Goal: Task Accomplishment & Management: Manage account settings

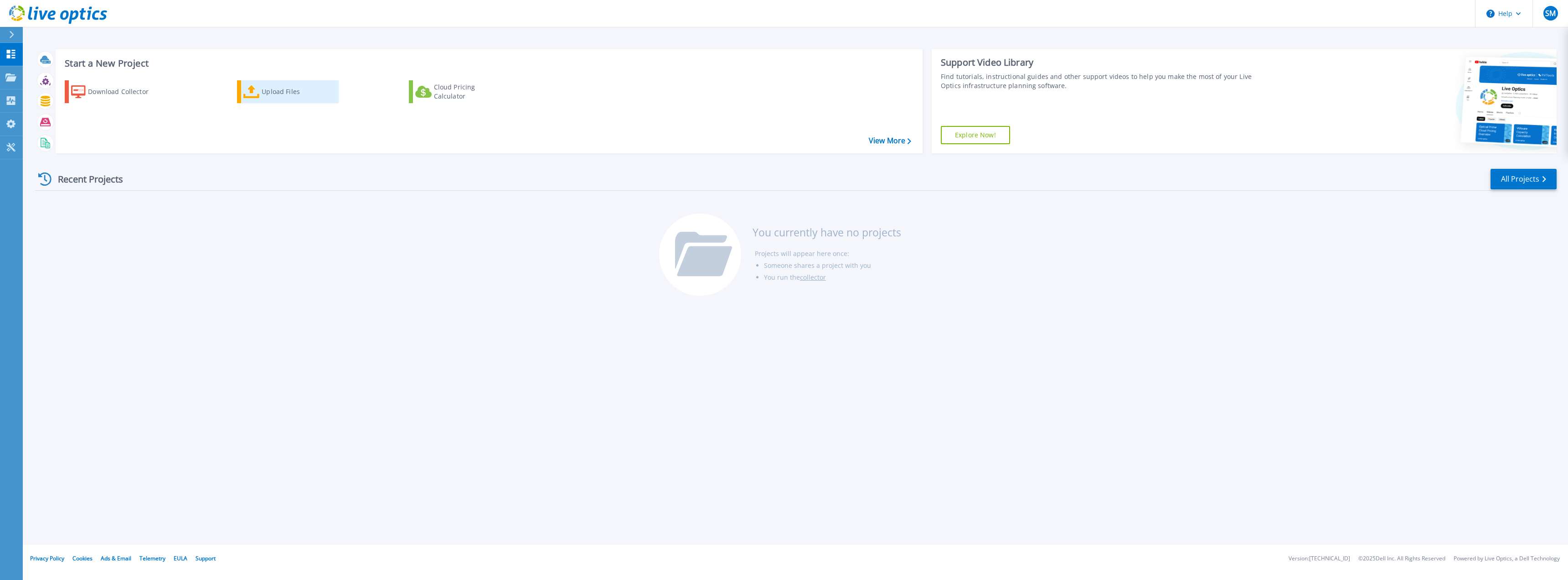
click at [252, 89] on icon at bounding box center [251, 92] width 16 height 13
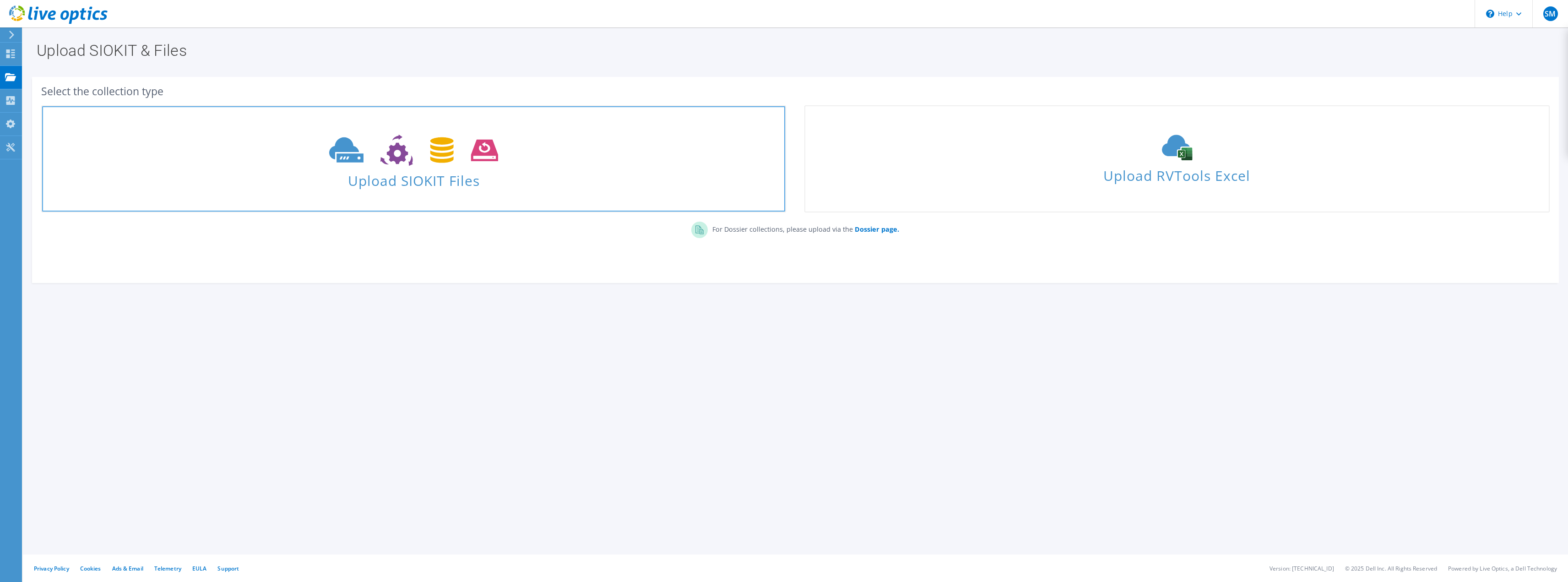
click at [401, 178] on span "Upload SIOKIT Files" at bounding box center [414, 178] width 743 height 20
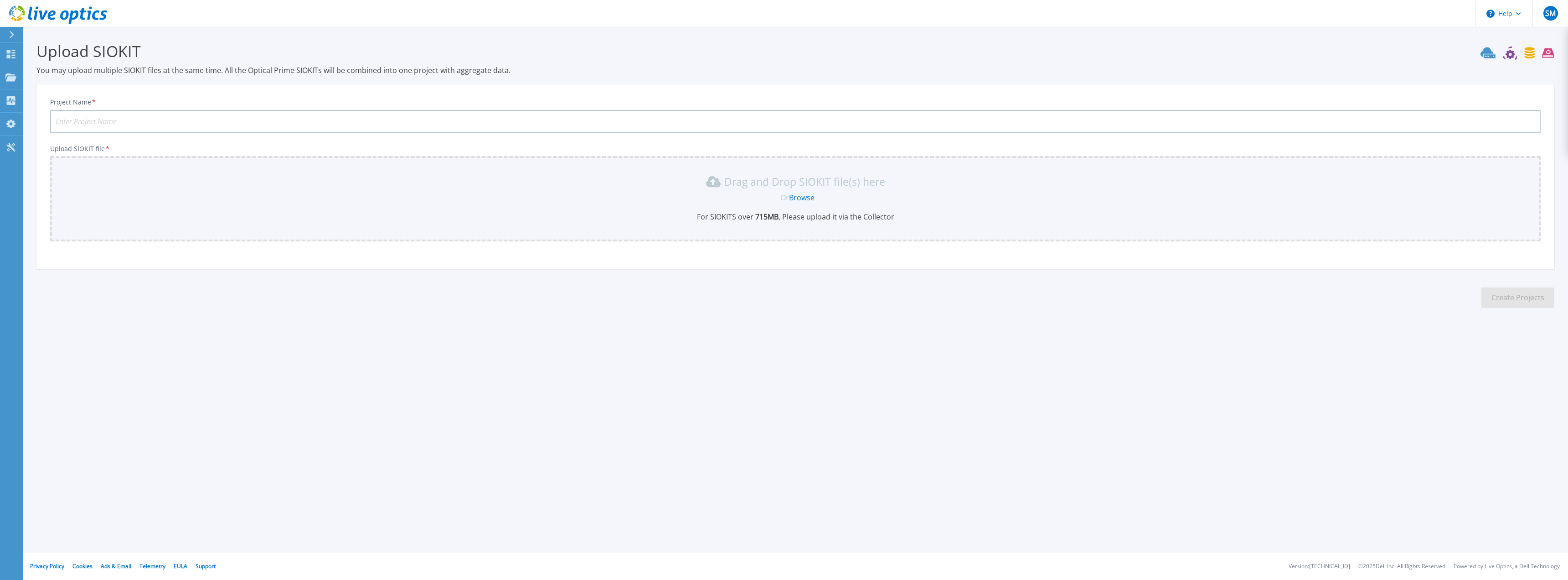
click at [104, 123] on input "Project Name *" at bounding box center [795, 121] width 1490 height 23
type input "Cluster Treuen"
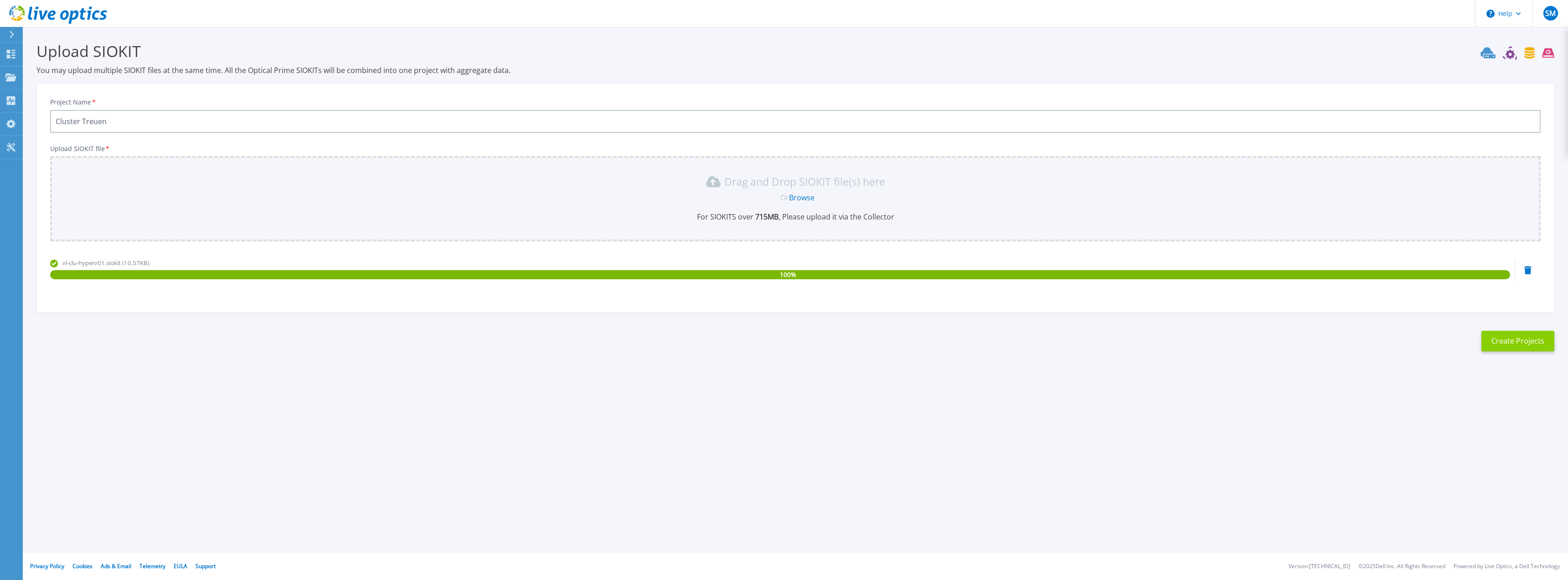
click at [1516, 340] on button "Create Projects" at bounding box center [1517, 341] width 73 height 20
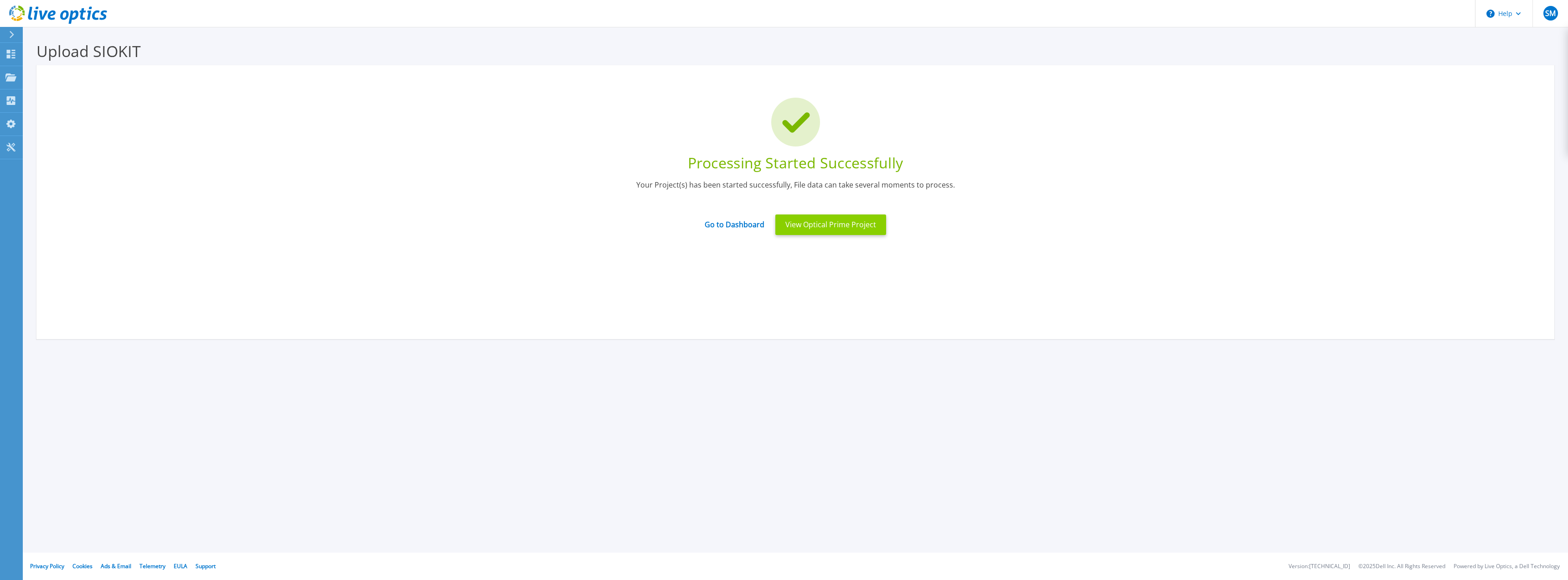
click at [828, 220] on button "View Optical Prime Project" at bounding box center [830, 225] width 110 height 20
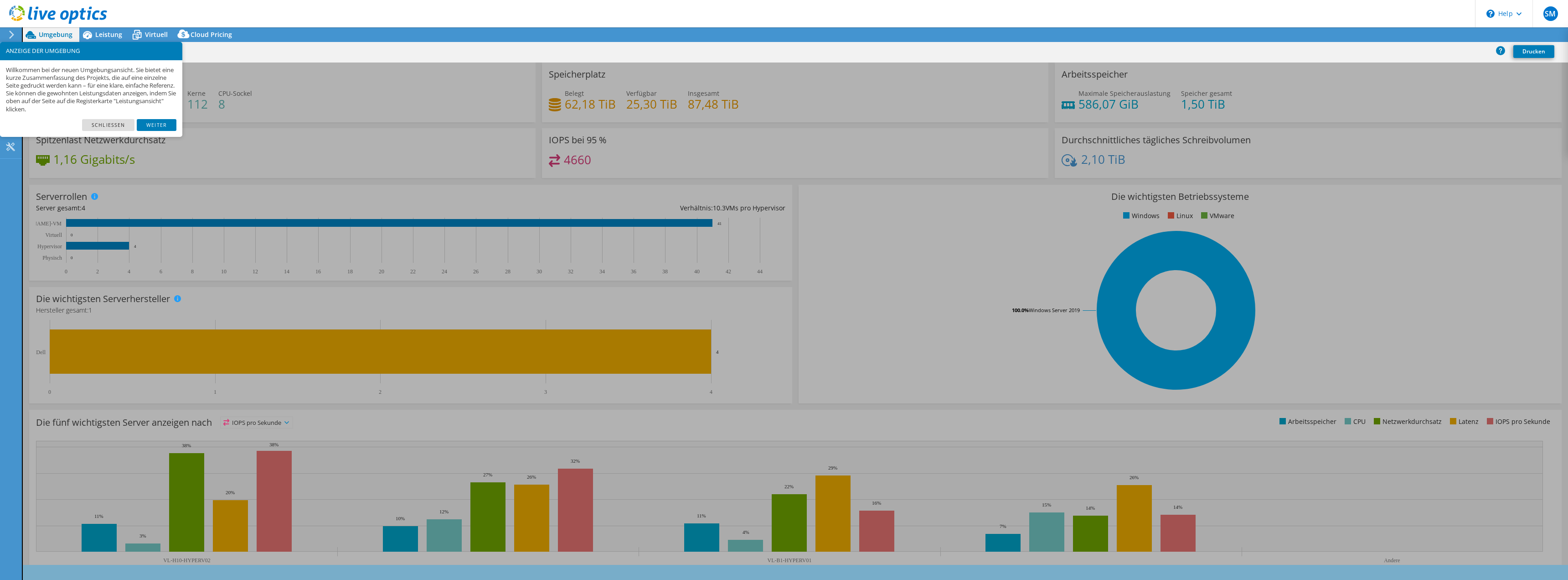
select select "USD"
click at [108, 124] on link "Schließen" at bounding box center [108, 125] width 52 height 12
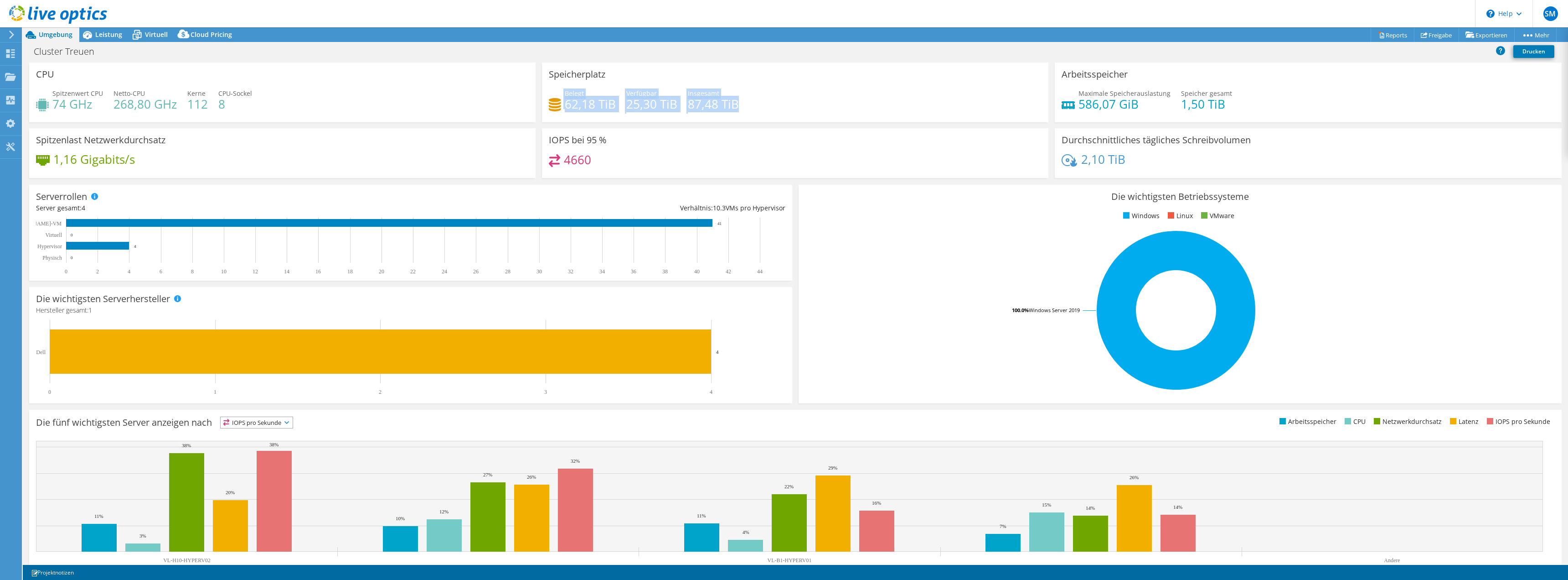
drag, startPoint x: 768, startPoint y: 107, endPoint x: 537, endPoint y: 100, distance: 231.1
click at [539, 100] on div "Speicherplatz Belegt 62,18 TiB Verfügbar 25,30 TiB Insgesamt 87,48 TiB" at bounding box center [795, 92] width 513 height 60
click at [844, 97] on div "Belegt 62,18 TiB Verfügbar 25,30 TiB Insgesamt 87,48 TiB" at bounding box center [795, 103] width 493 height 30
click at [94, 38] on icon at bounding box center [87, 34] width 16 height 16
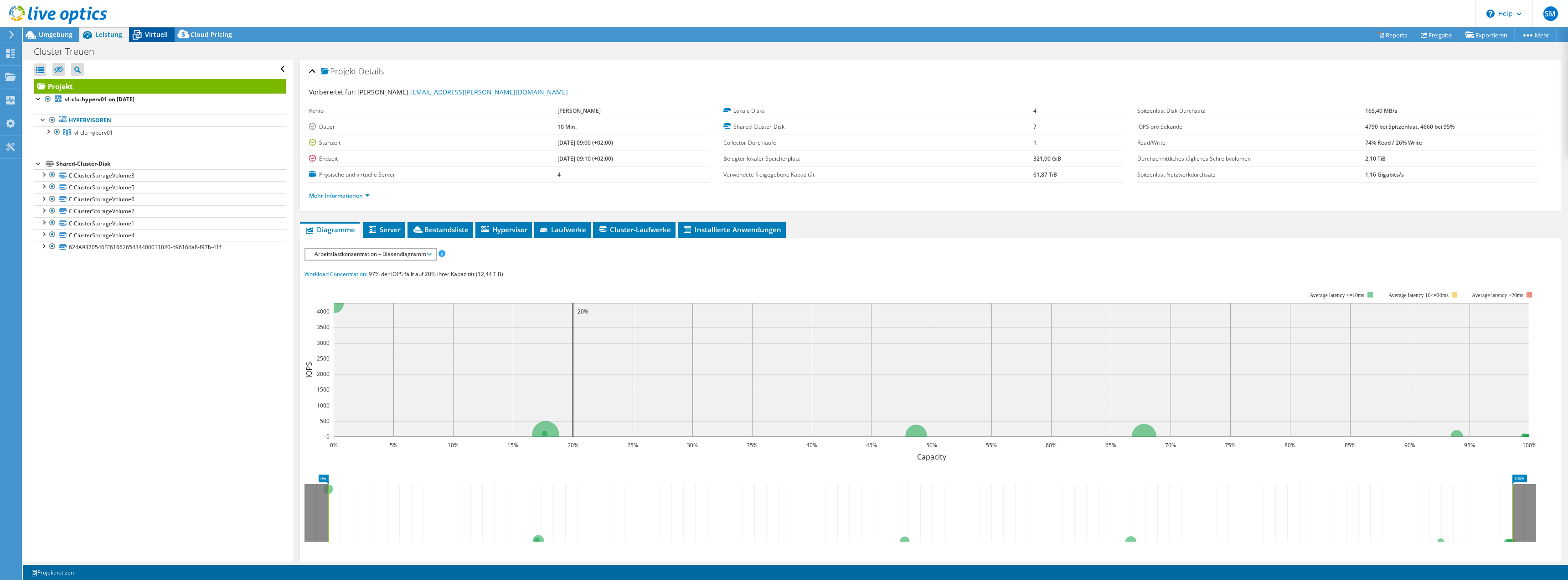
click at [160, 29] on div "Virtuell" at bounding box center [152, 34] width 45 height 15
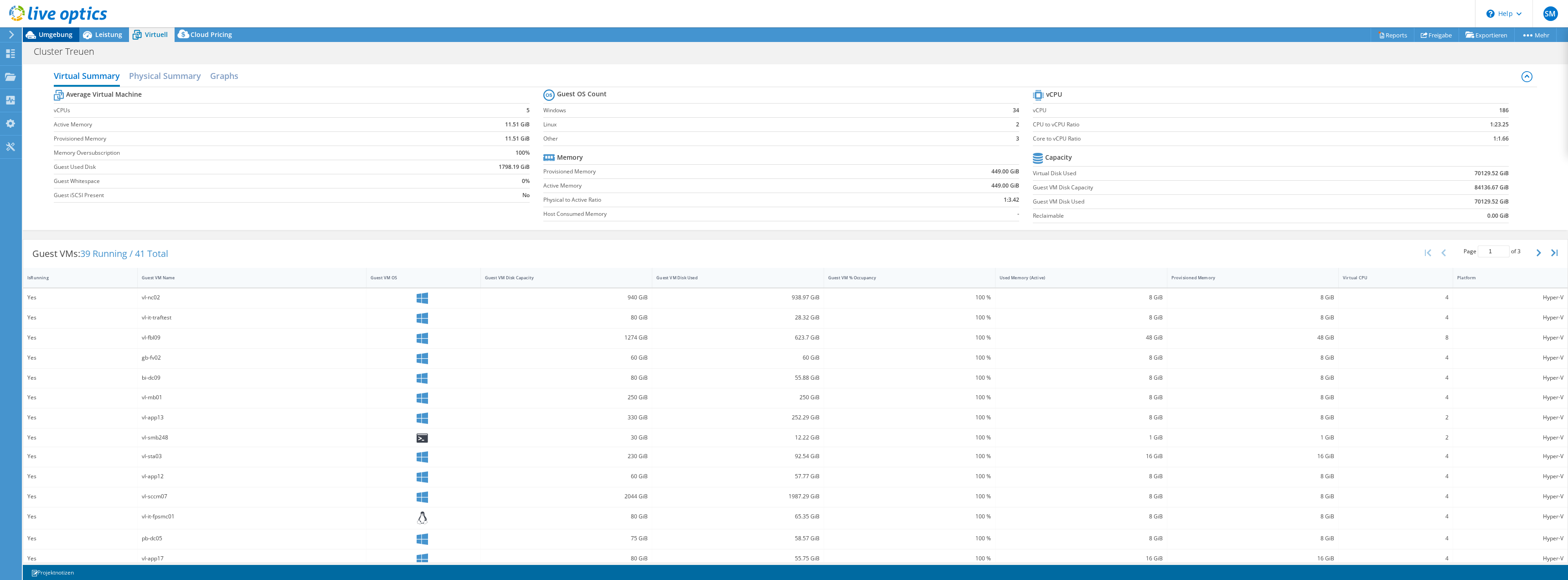
click at [52, 34] on span "Umgebung" at bounding box center [55, 34] width 34 height 9
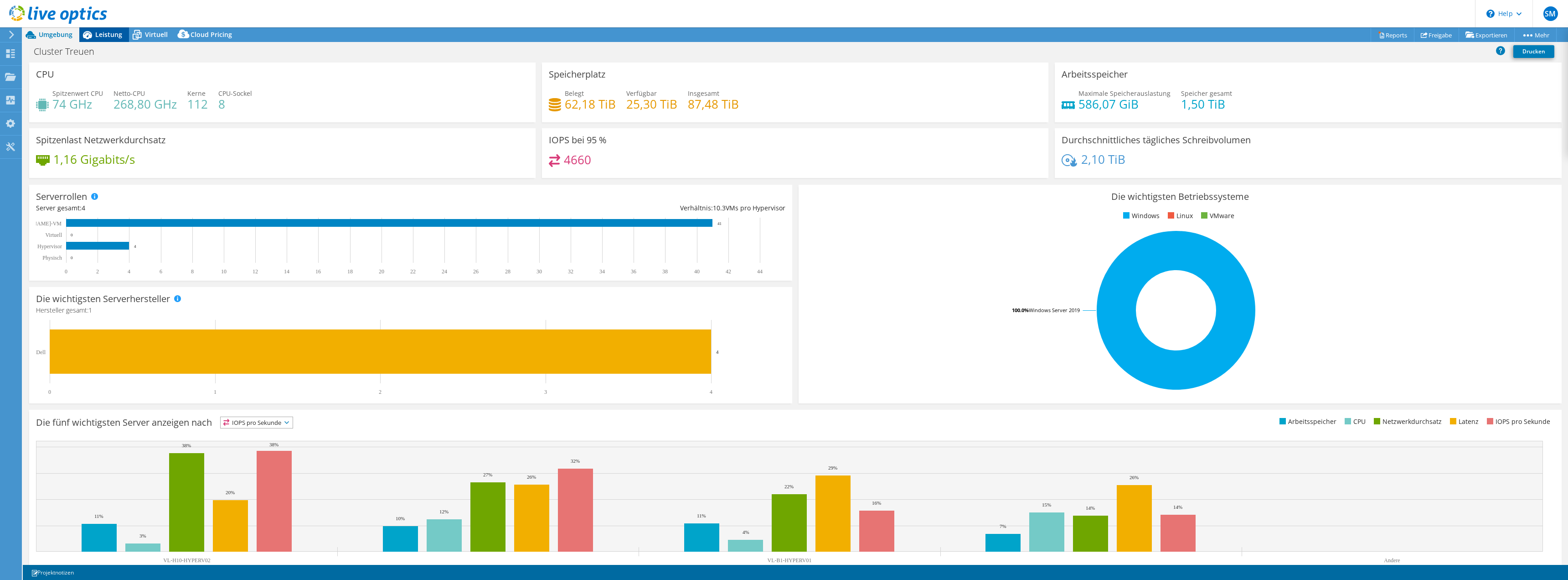
click at [97, 34] on span "Leistung" at bounding box center [109, 34] width 27 height 9
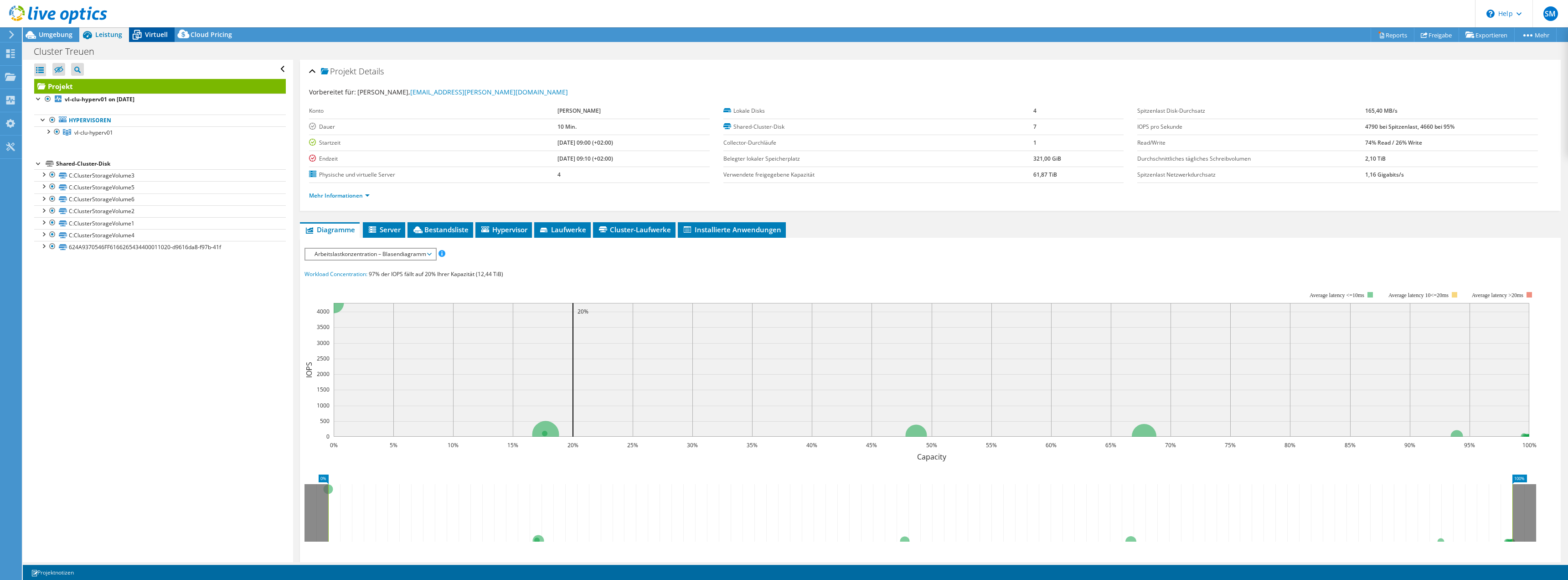
click at [157, 31] on span "Virtuell" at bounding box center [156, 34] width 23 height 9
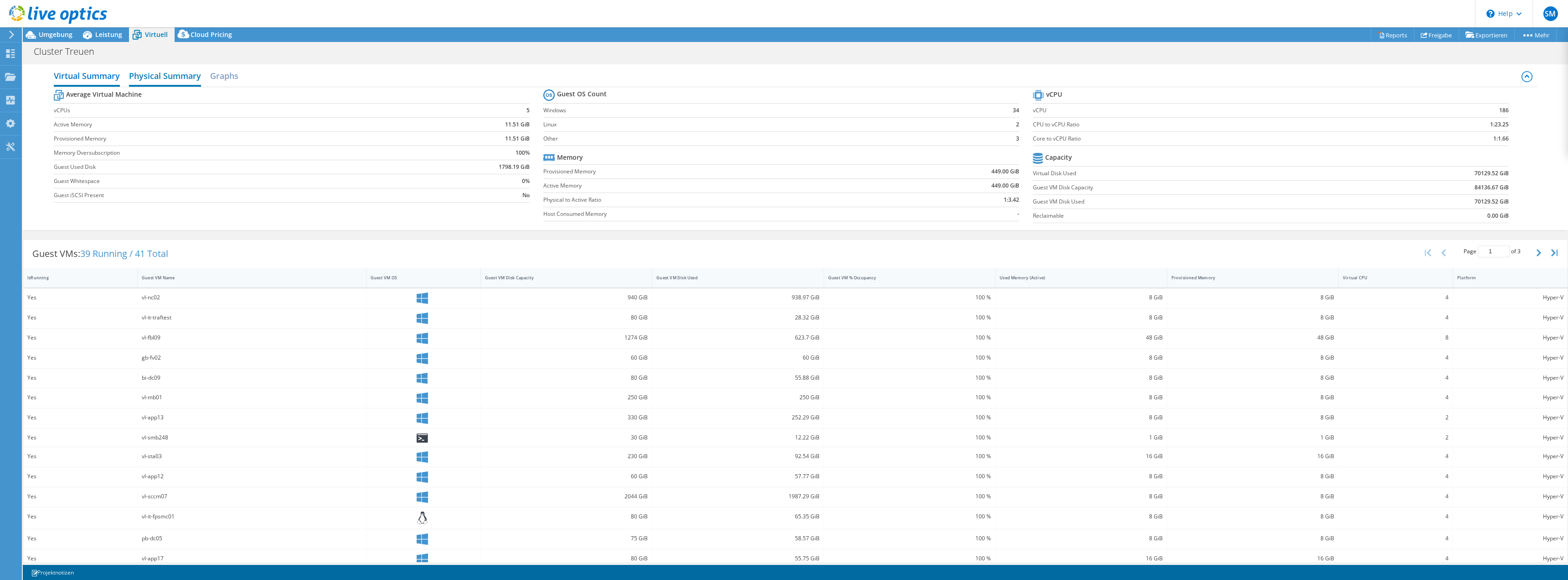
click at [165, 74] on h2 "Physical Summary" at bounding box center [165, 77] width 72 height 20
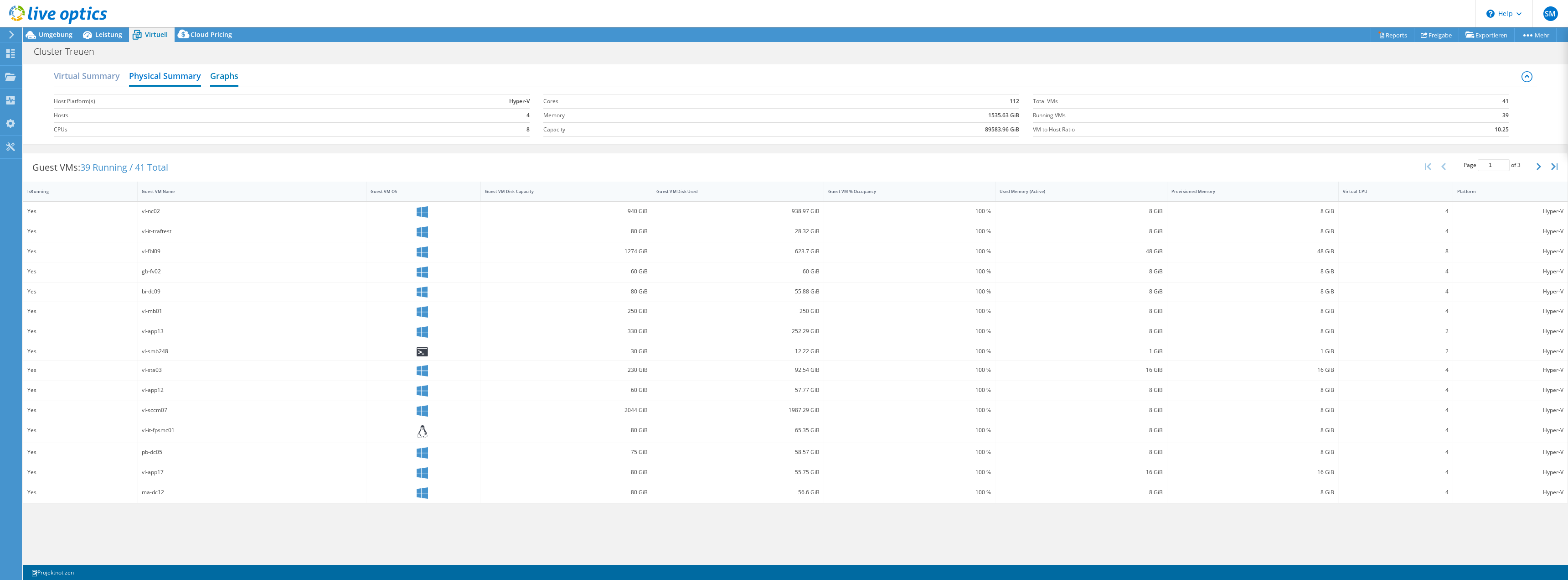
click at [231, 74] on h2 "Graphs" at bounding box center [224, 77] width 28 height 20
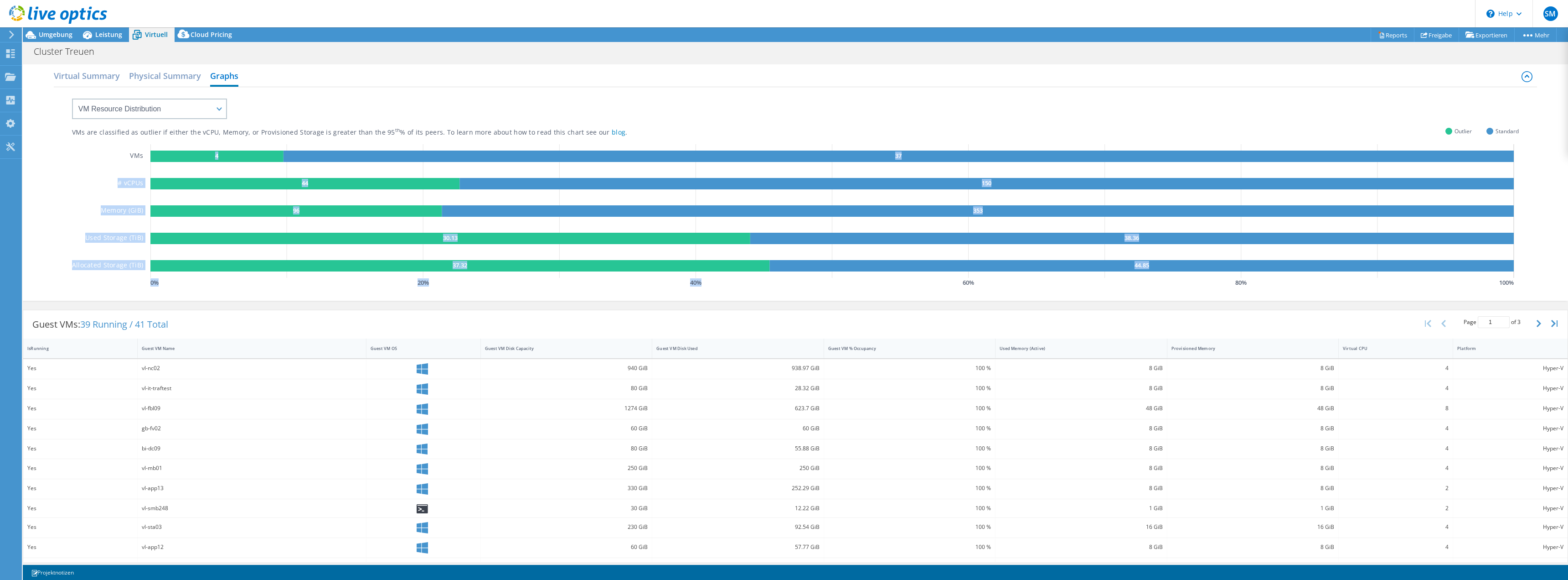
drag, startPoint x: 173, startPoint y: 186, endPoint x: 932, endPoint y: 288, distance: 765.8
click at [872, 288] on div "VMs # vCPUs Memory (GiB) Used Storage (TiB) Allocated Storage (TiB) 4 37 44 150…" at bounding box center [795, 216] width 1447 height 145
click at [969, 288] on div "4 37 44 150 96 353 30.13 38.36 37.32 44.85 0 % 20 % 40 % 60 % 80 % 100 % GaugeC…" at bounding box center [834, 216] width 1368 height 145
click at [50, 35] on span "Umgebung" at bounding box center [55, 34] width 34 height 9
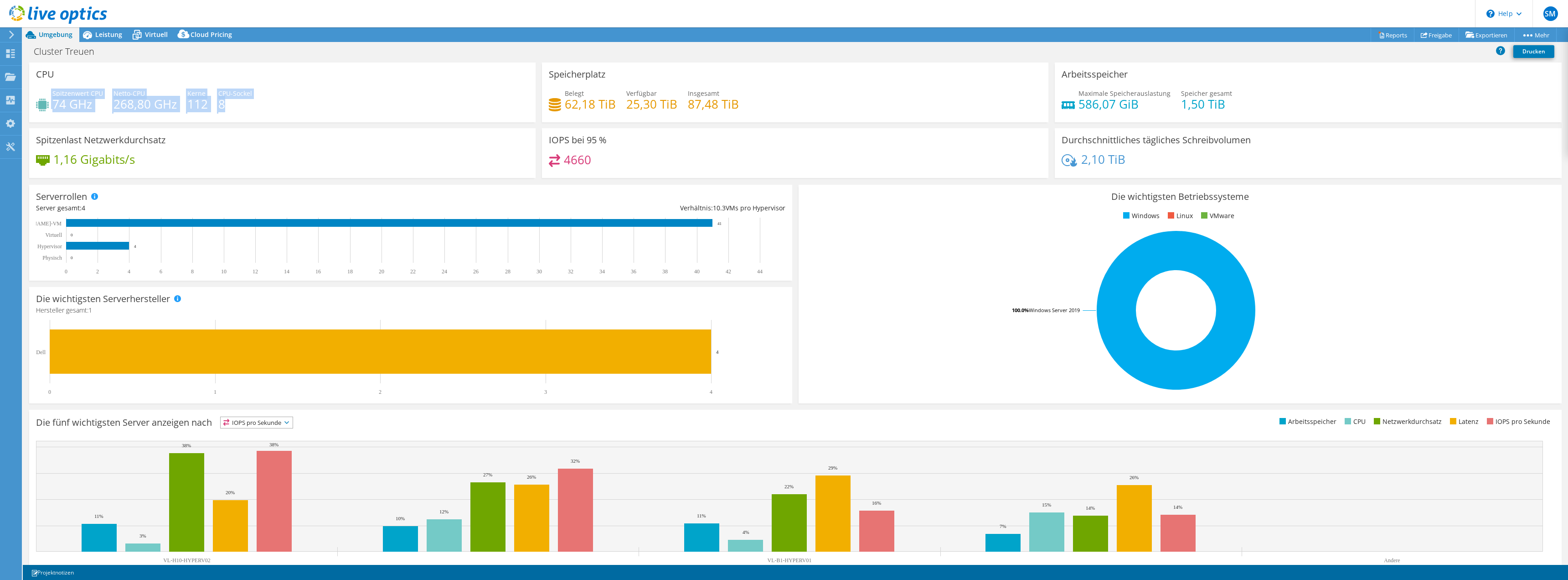
drag, startPoint x: 332, startPoint y: 117, endPoint x: 70, endPoint y: 88, distance: 263.6
click at [70, 88] on div "CPU Spitzenwert CPU 74 GHz Netto-CPU 268,80 GHz Kerne 112 CPU-Sockel 8" at bounding box center [282, 92] width 507 height 60
click at [394, 88] on div "CPU Spitzenwert CPU 74 GHz Netto-CPU 268,80 GHz Kerne 112 CPU-Sockel 8" at bounding box center [282, 92] width 507 height 60
drag, startPoint x: 765, startPoint y: 105, endPoint x: 545, endPoint y: 71, distance: 222.6
click at [545, 71] on div "Speicherplatz Belegt 62,18 TiB Verfügbar 25,30 TiB Insgesamt 87,48 TiB" at bounding box center [795, 92] width 507 height 60
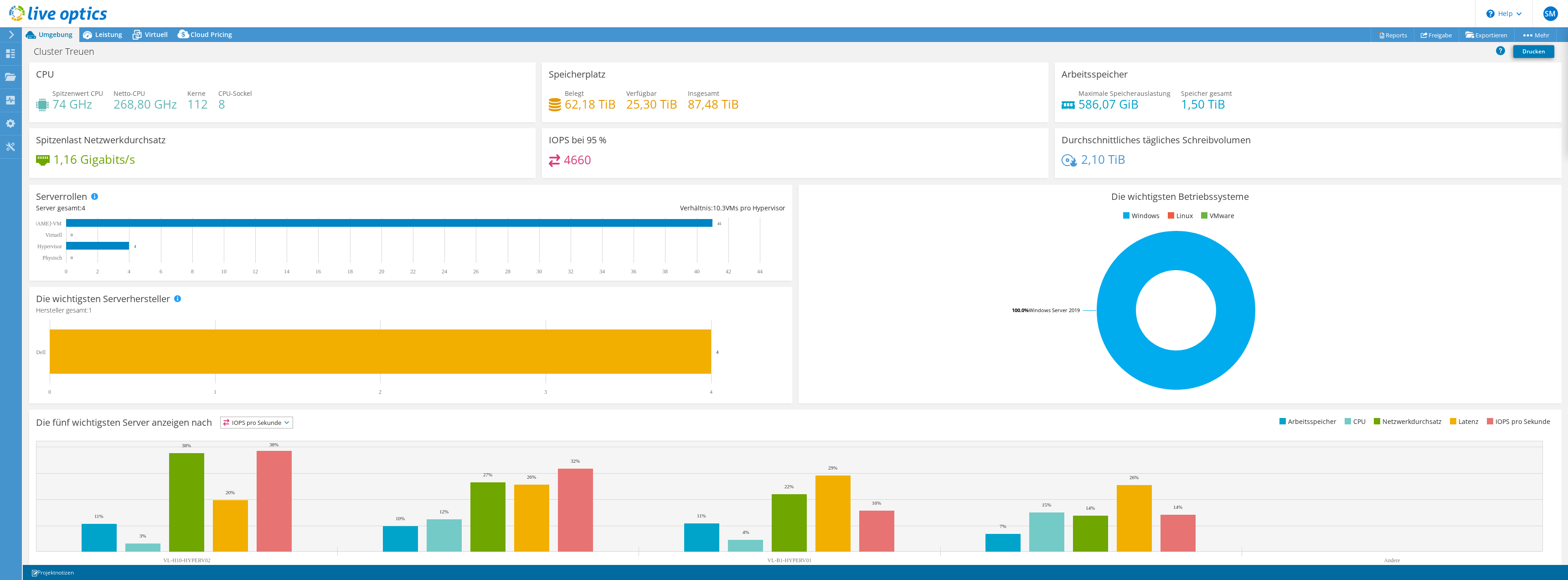
click at [745, 96] on div "Belegt 62,18 TiB Verfügbar 25,30 TiB Insgesamt 87,48 TiB" at bounding box center [795, 103] width 493 height 30
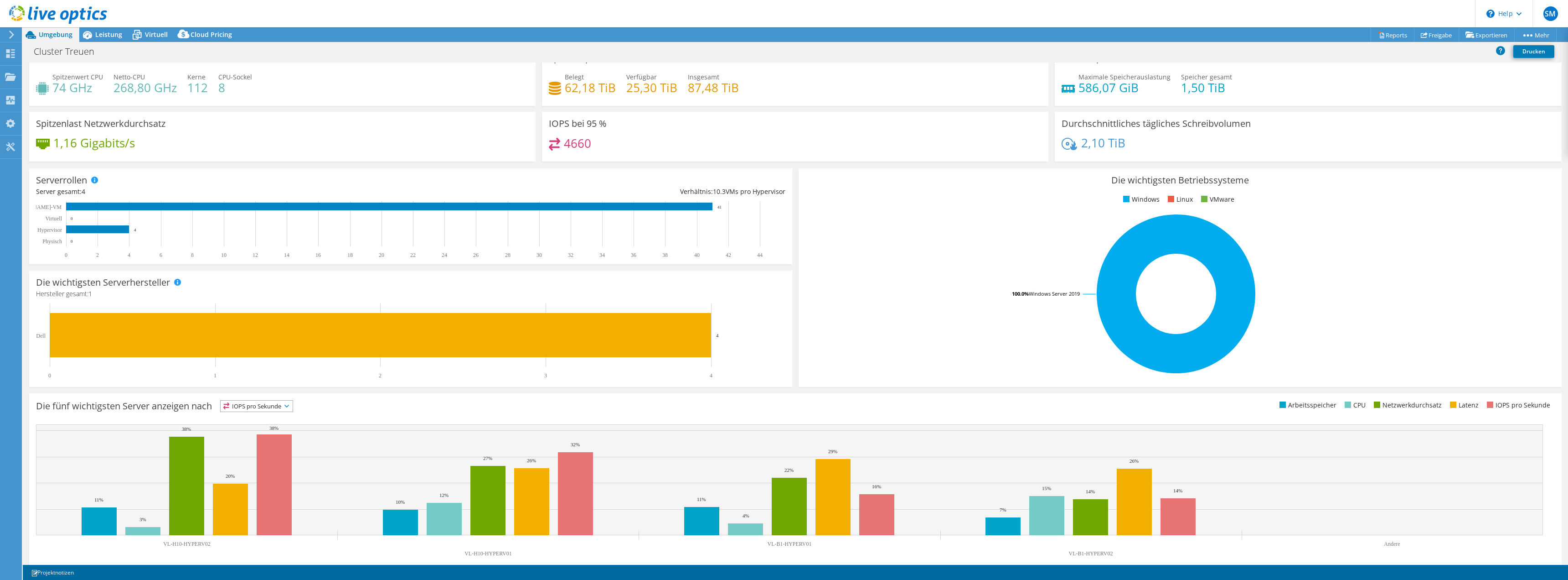
scroll to position [29, 0]
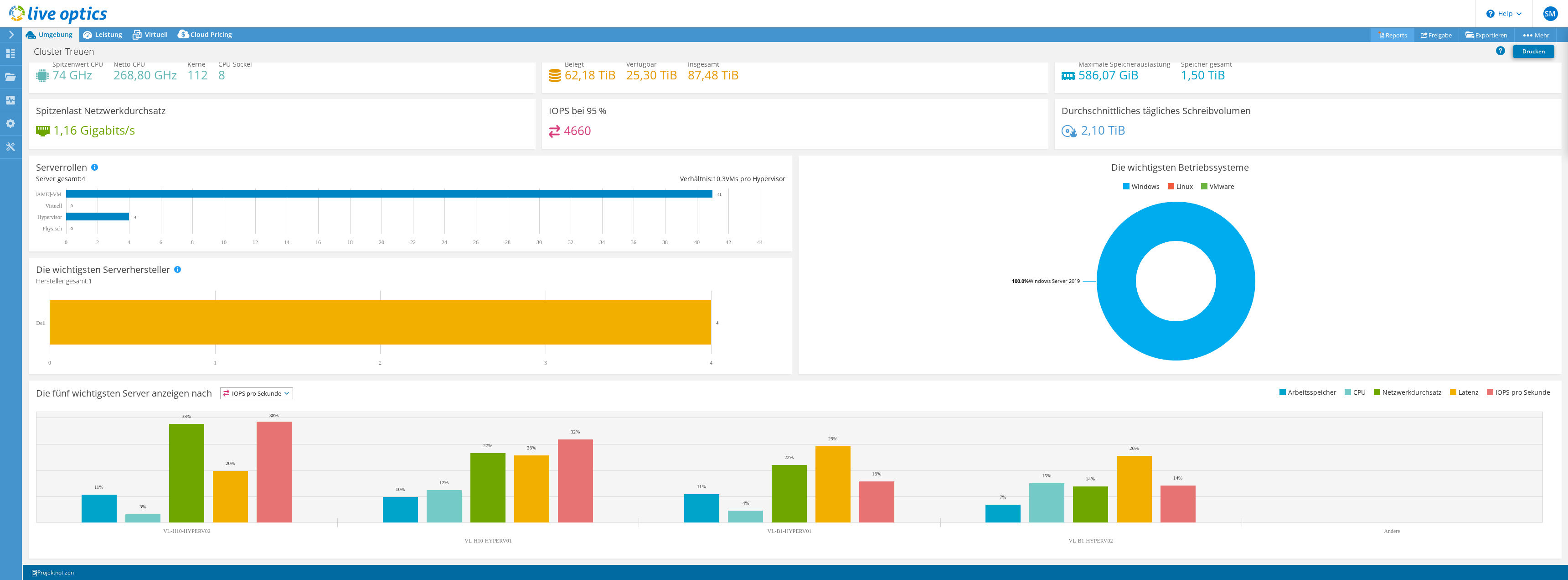
click at [1389, 33] on link "Reports" at bounding box center [1393, 34] width 44 height 14
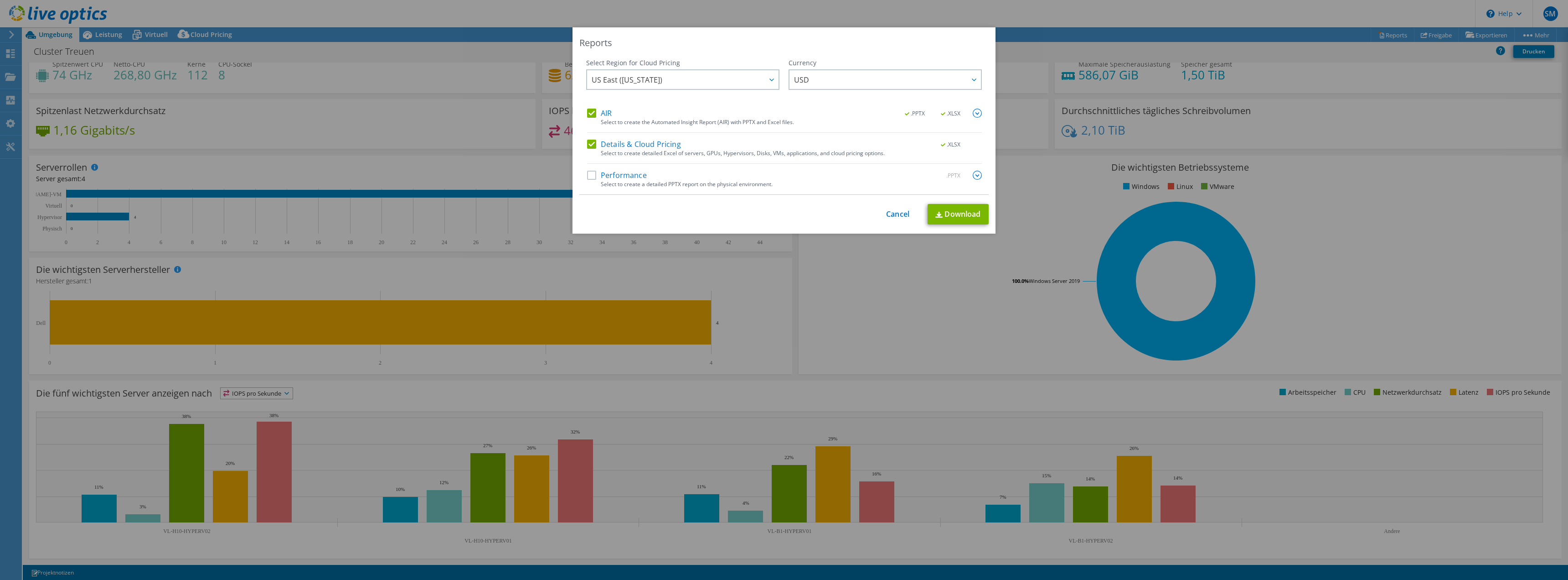
click at [881, 214] on div "This process may take a while, please wait... Cancel Download" at bounding box center [784, 214] width 410 height 20
click at [897, 208] on div "This process may take a while, please wait... Cancel Download" at bounding box center [784, 214] width 410 height 20
click at [894, 215] on link "Cancel" at bounding box center [898, 214] width 23 height 9
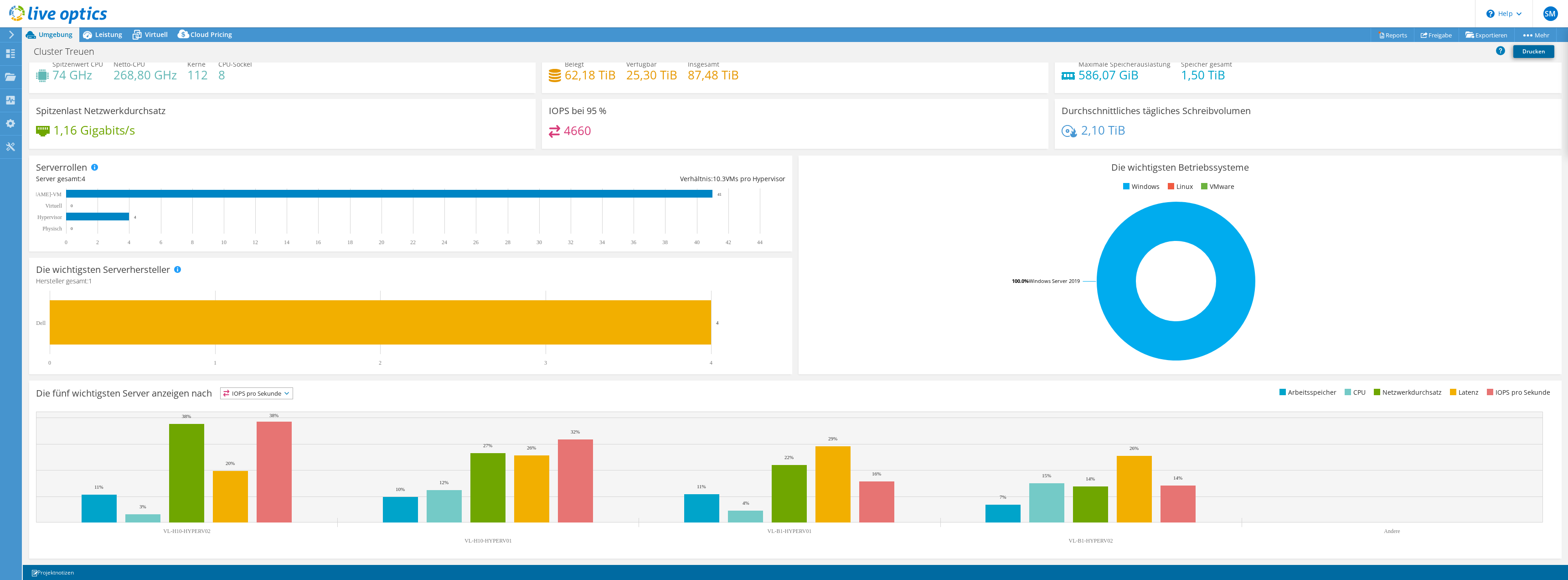
click at [1534, 53] on link "Drucken" at bounding box center [1534, 52] width 41 height 13
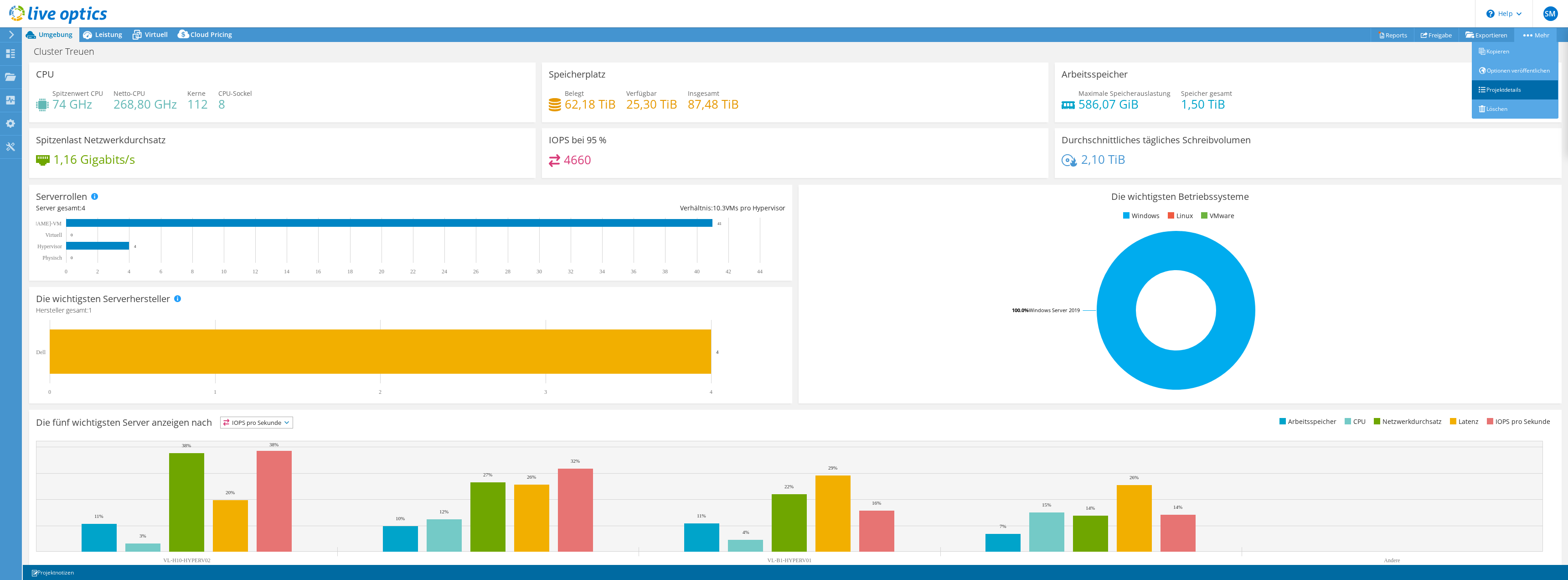
click at [1500, 100] on link "Projektdetails" at bounding box center [1515, 89] width 87 height 19
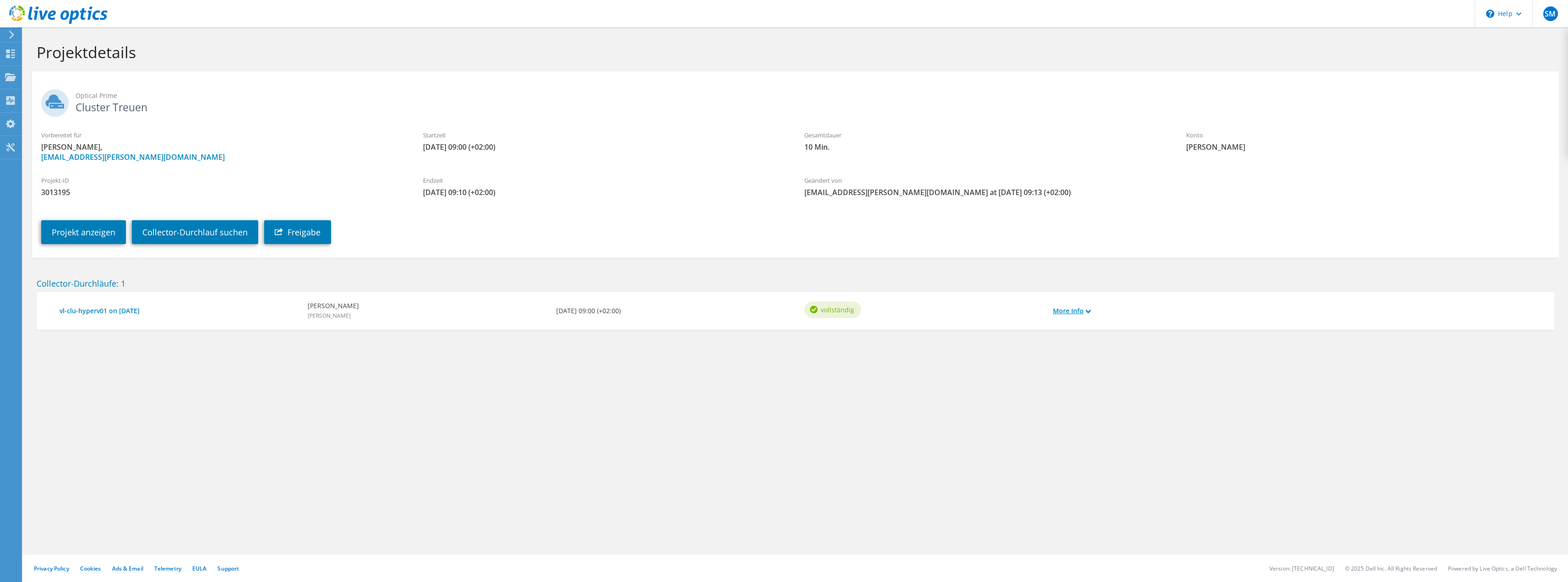
click at [1065, 312] on link "More Info" at bounding box center [1072, 311] width 38 height 10
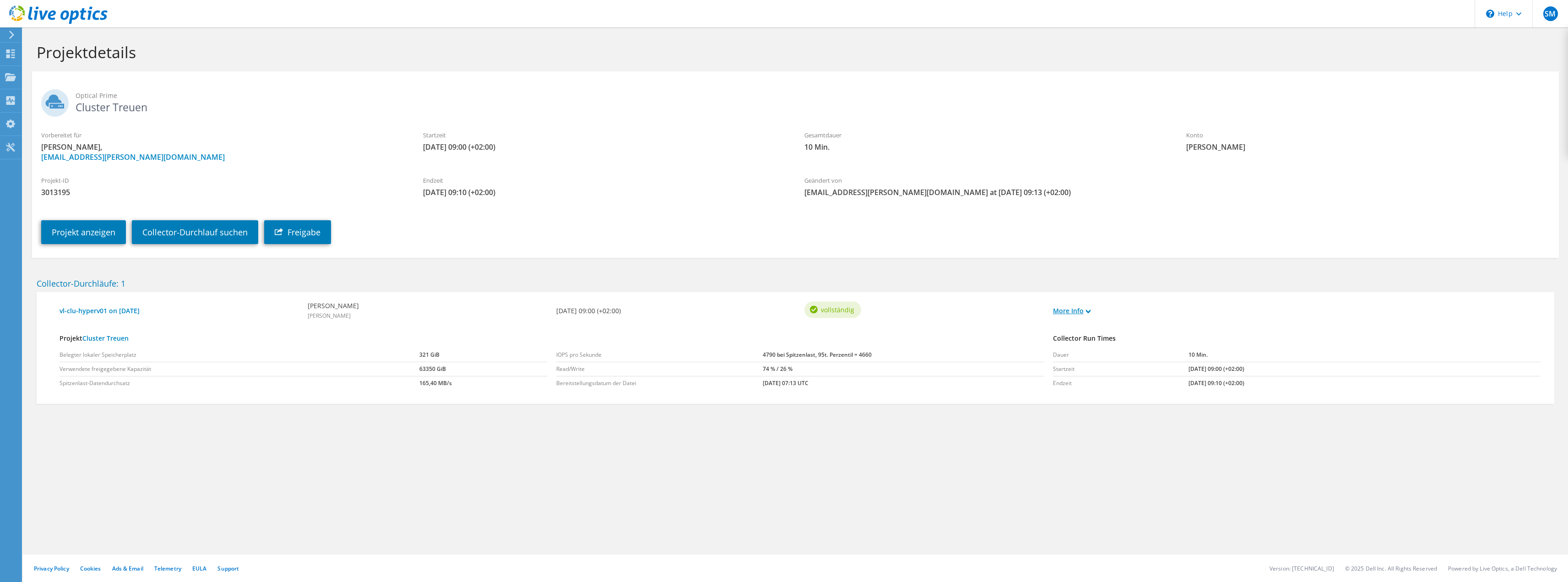
click at [1065, 312] on link "More Info" at bounding box center [1072, 311] width 38 height 10
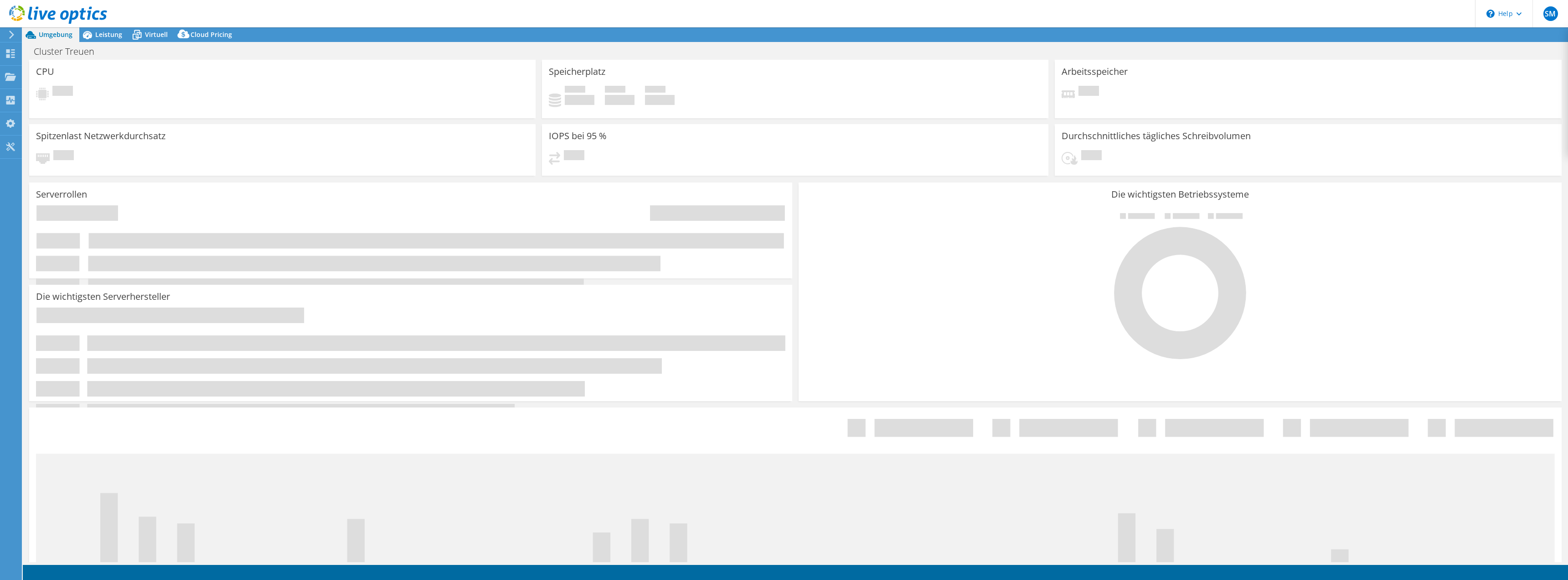
select select "SelectRegion"
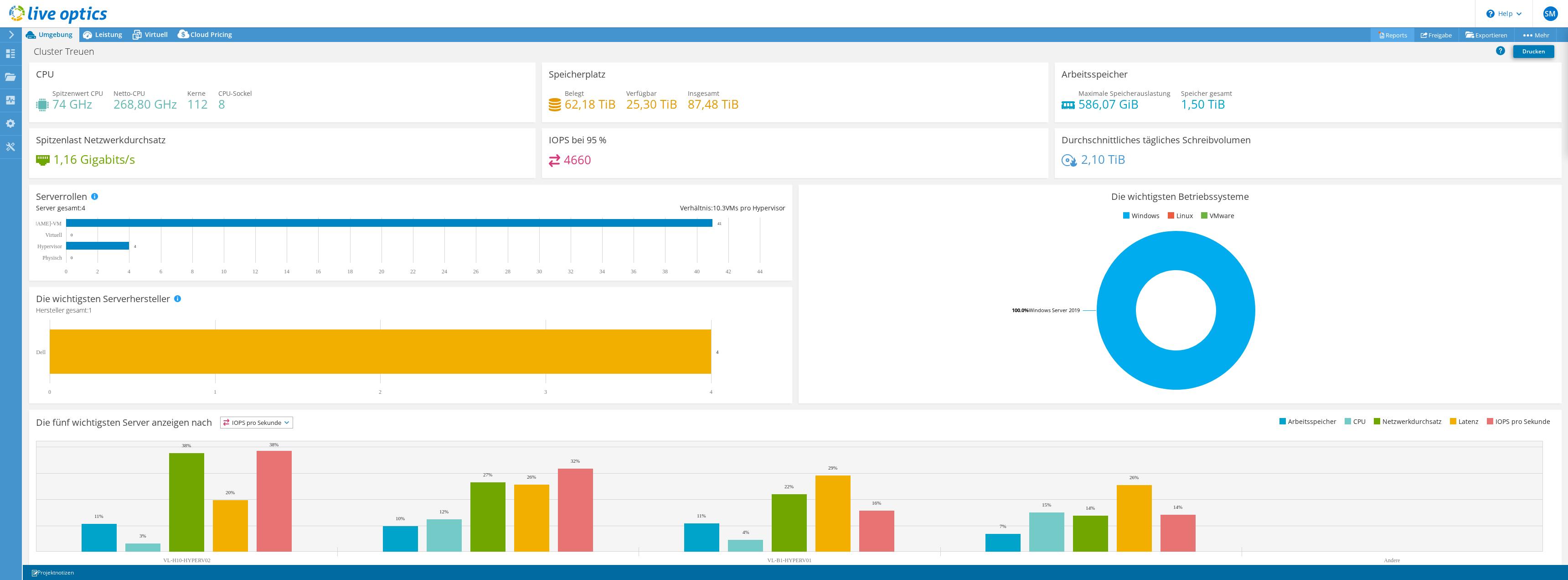
click at [1378, 35] on icon at bounding box center [1381, 34] width 7 height 7
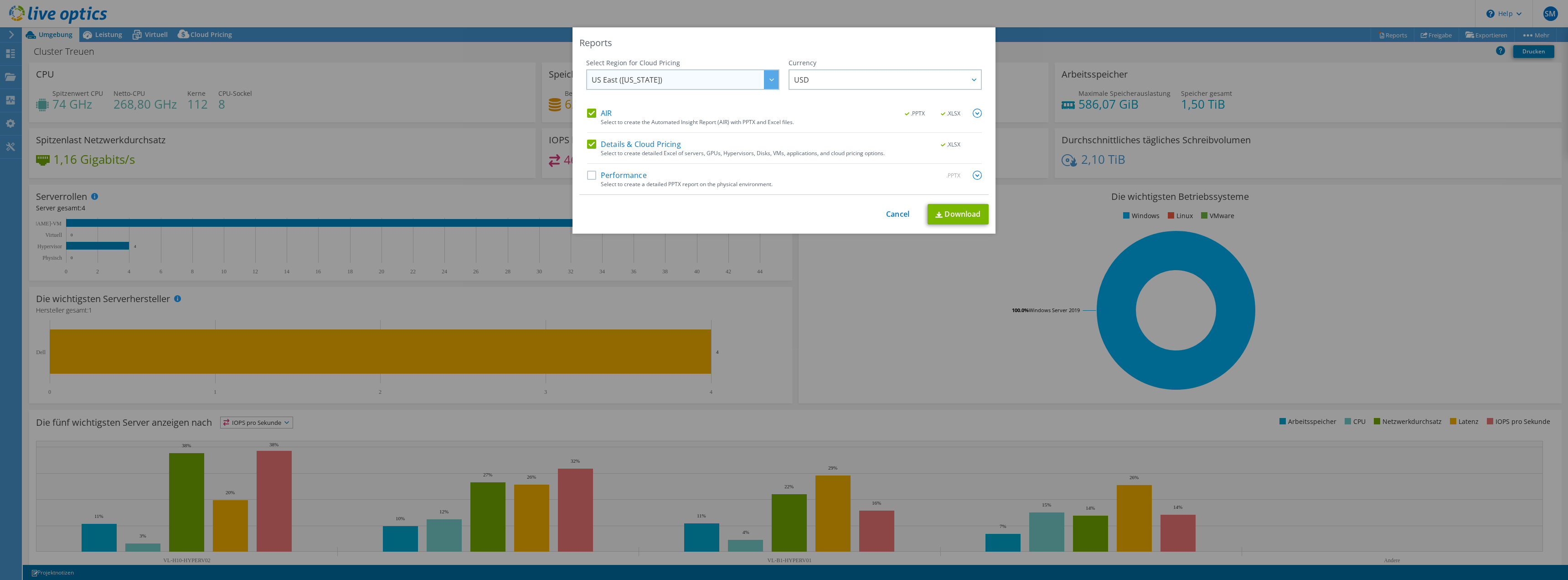
click at [767, 82] on div at bounding box center [771, 80] width 15 height 19
click at [623, 132] on li "Europe (Frankfurt)" at bounding box center [682, 133] width 189 height 16
click at [836, 78] on span "USD" at bounding box center [887, 80] width 187 height 19
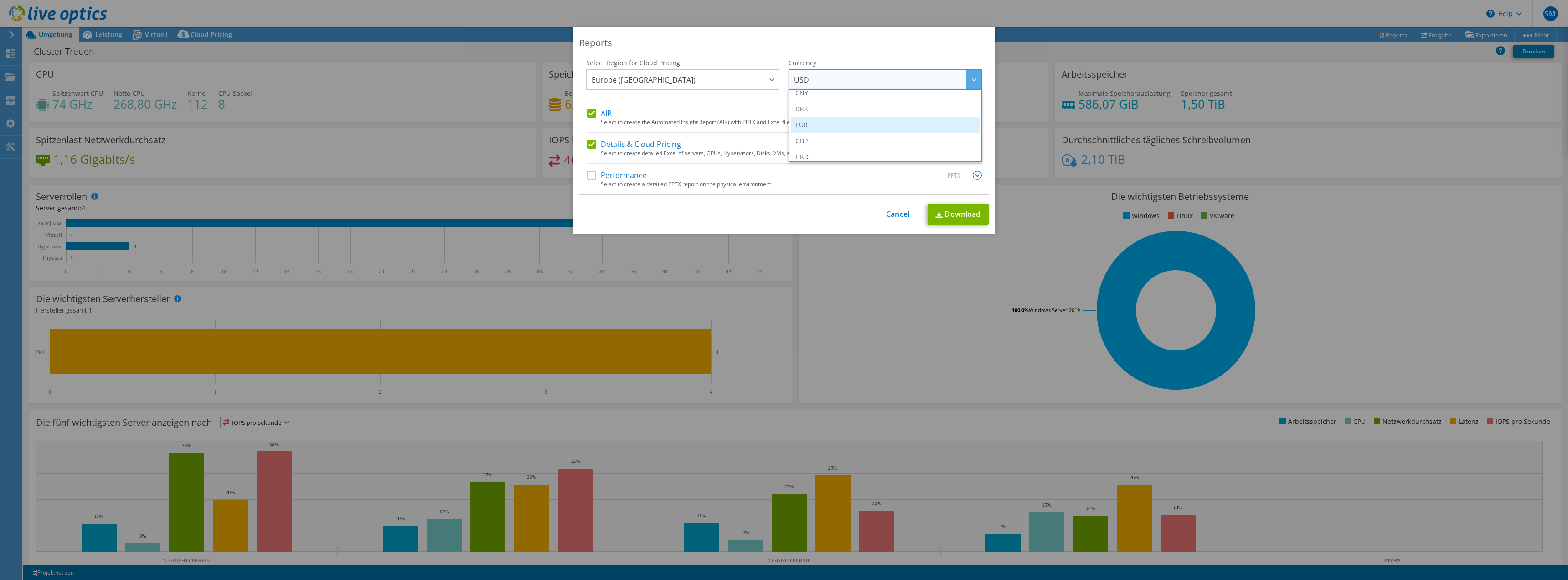
click at [804, 128] on li "EUR" at bounding box center [885, 125] width 189 height 16
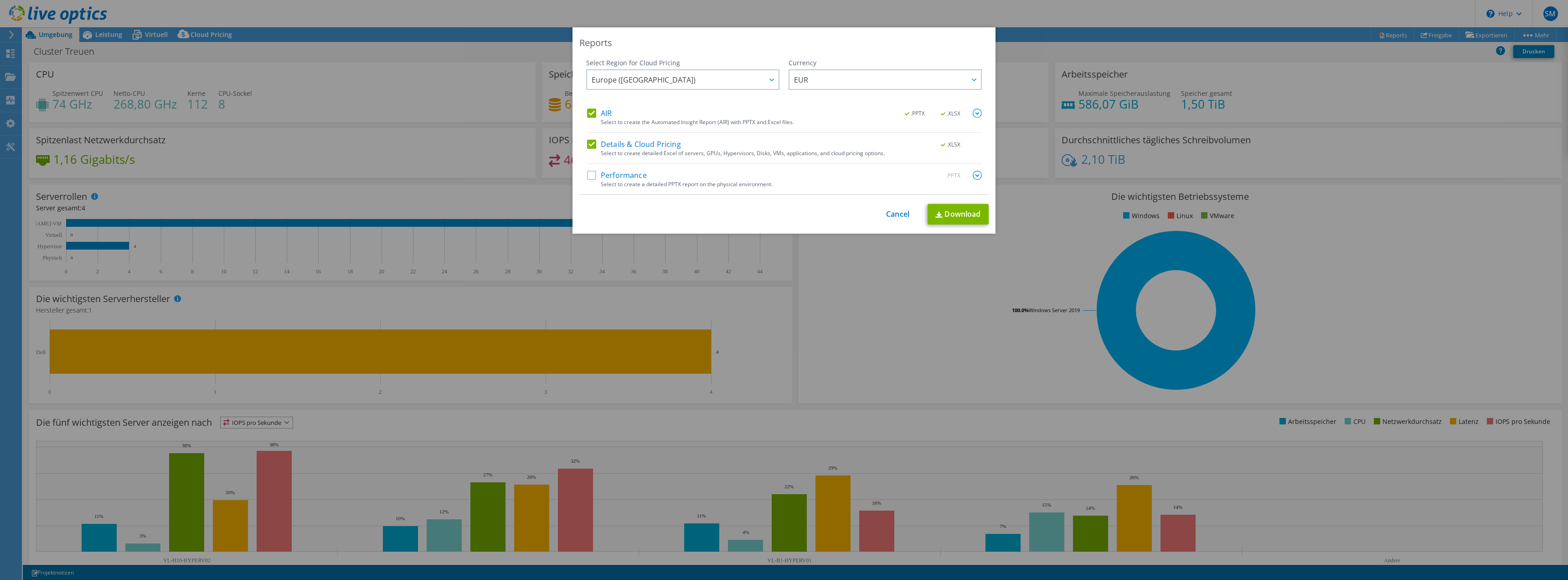
click at [782, 43] on div "Reports" at bounding box center [784, 43] width 410 height 13
click at [589, 178] on label "Performance" at bounding box center [617, 176] width 60 height 9
click at [0, 0] on input "Performance" at bounding box center [0, 0] width 0 height 0
click at [587, 147] on label "Details & Cloud Pricing" at bounding box center [634, 144] width 94 height 9
click at [0, 0] on input "Details & Cloud Pricing" at bounding box center [0, 0] width 0 height 0
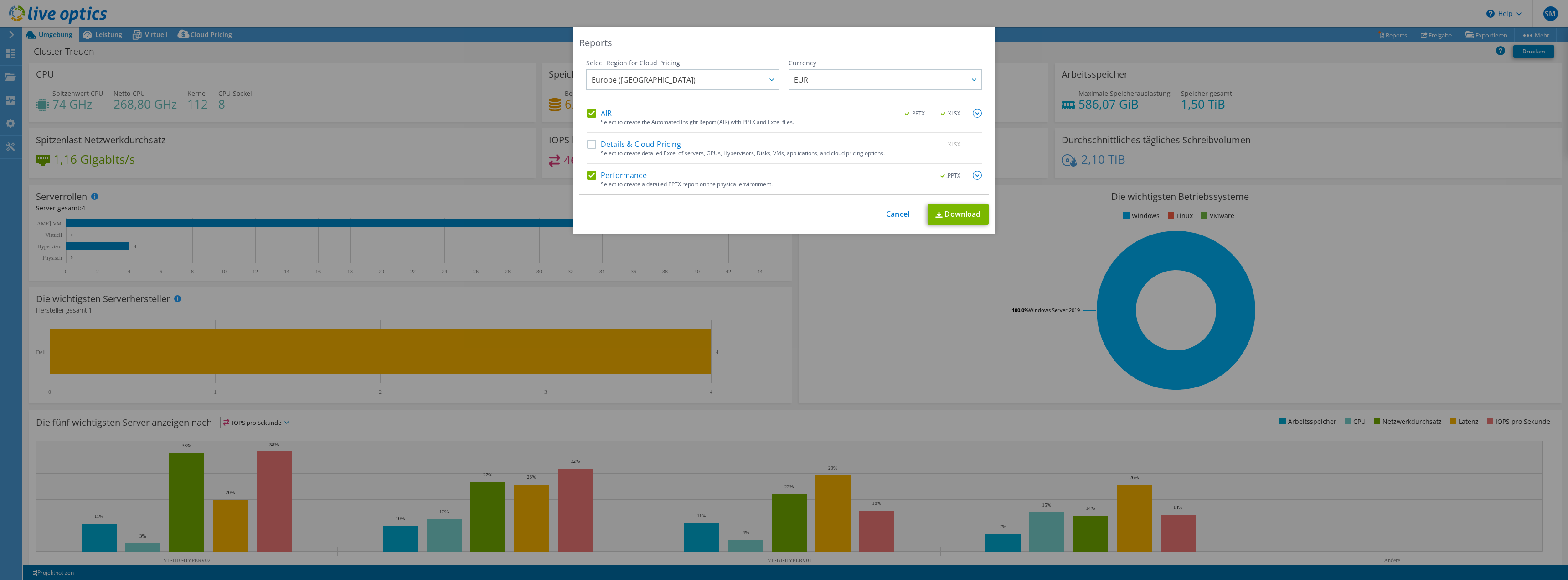
click at [587, 112] on label "AIR" at bounding box center [599, 114] width 24 height 9
click at [0, 0] on input "AIR" at bounding box center [0, 0] width 0 height 0
click at [587, 113] on label "AIR" at bounding box center [599, 114] width 24 height 9
click at [0, 0] on input "AIR" at bounding box center [0, 0] width 0 height 0
click at [589, 143] on label "Details & Cloud Pricing" at bounding box center [634, 144] width 94 height 9
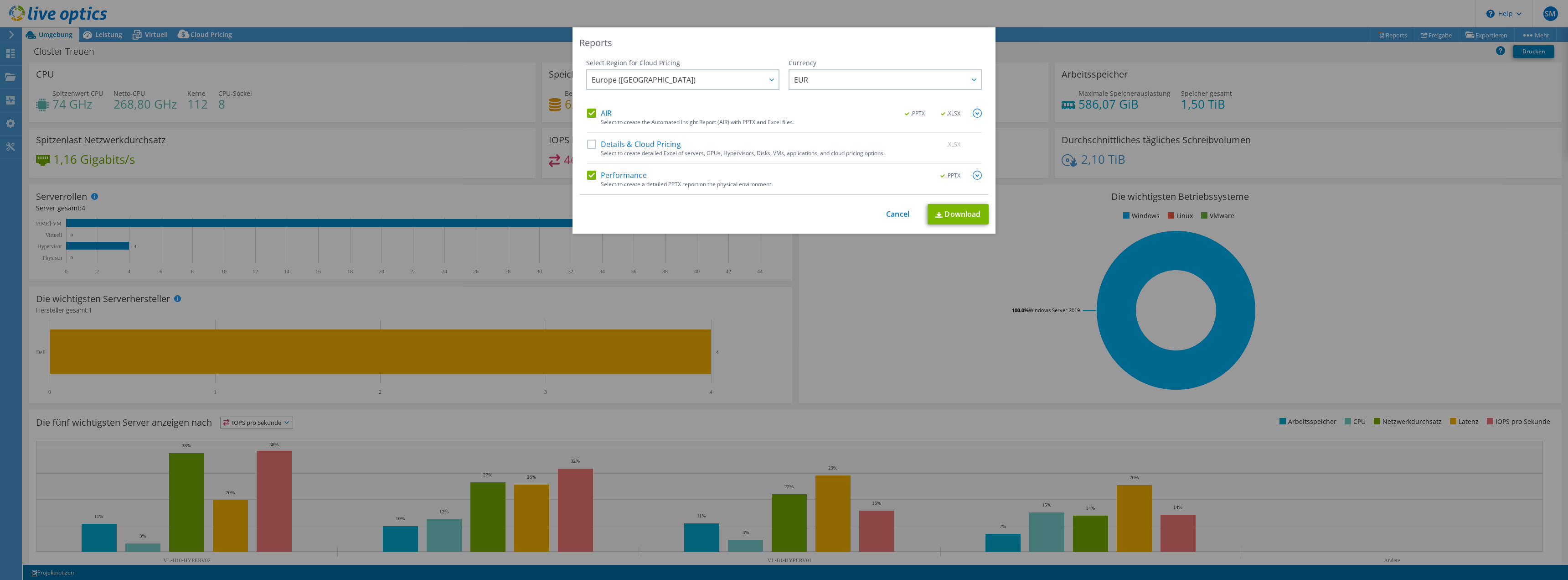
click at [0, 0] on input "Details & Cloud Pricing" at bounding box center [0, 0] width 0 height 0
click at [952, 212] on link "Download" at bounding box center [958, 214] width 61 height 20
click at [888, 213] on link "Cancel" at bounding box center [898, 214] width 23 height 9
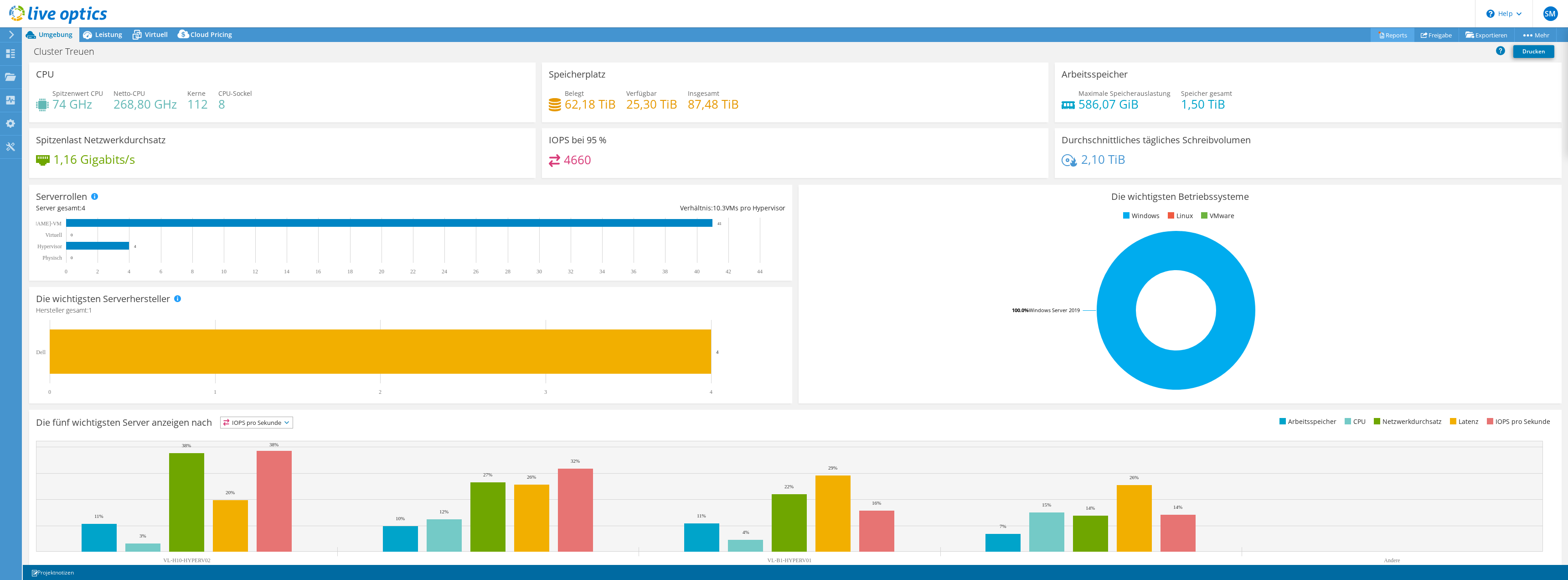
click at [1378, 32] on icon at bounding box center [1381, 34] width 7 height 7
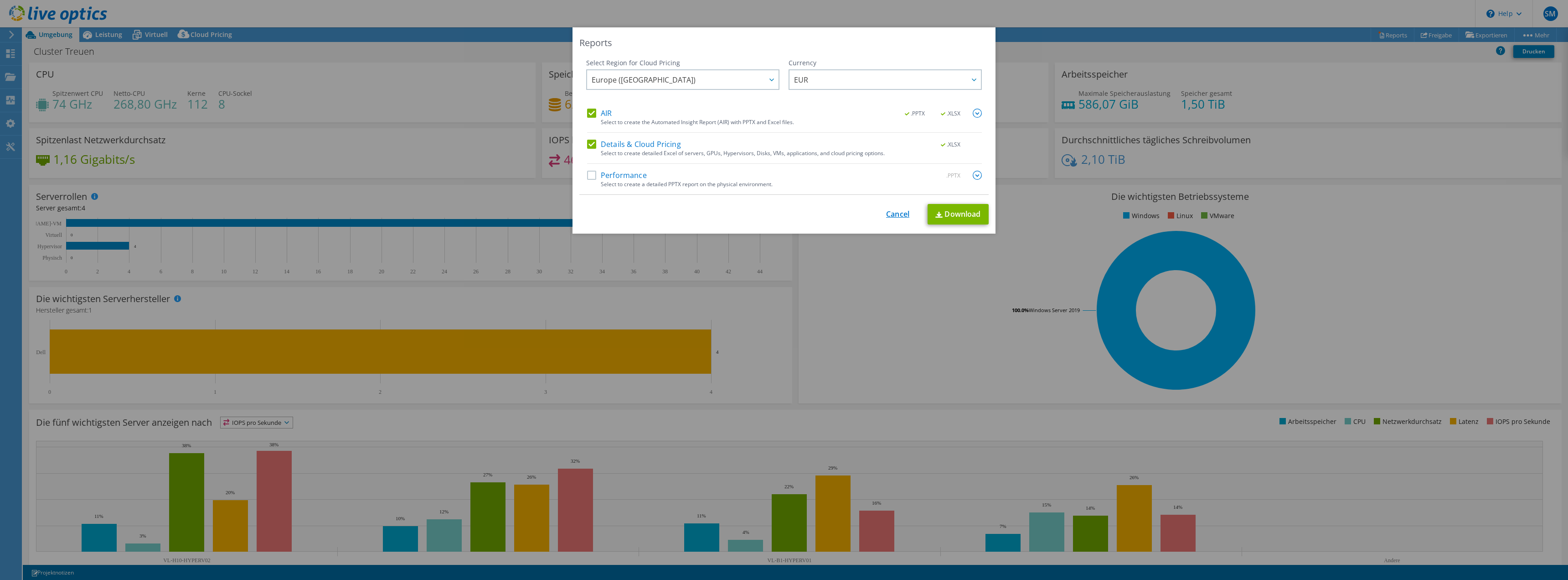
click at [886, 217] on link "Cancel" at bounding box center [898, 214] width 23 height 9
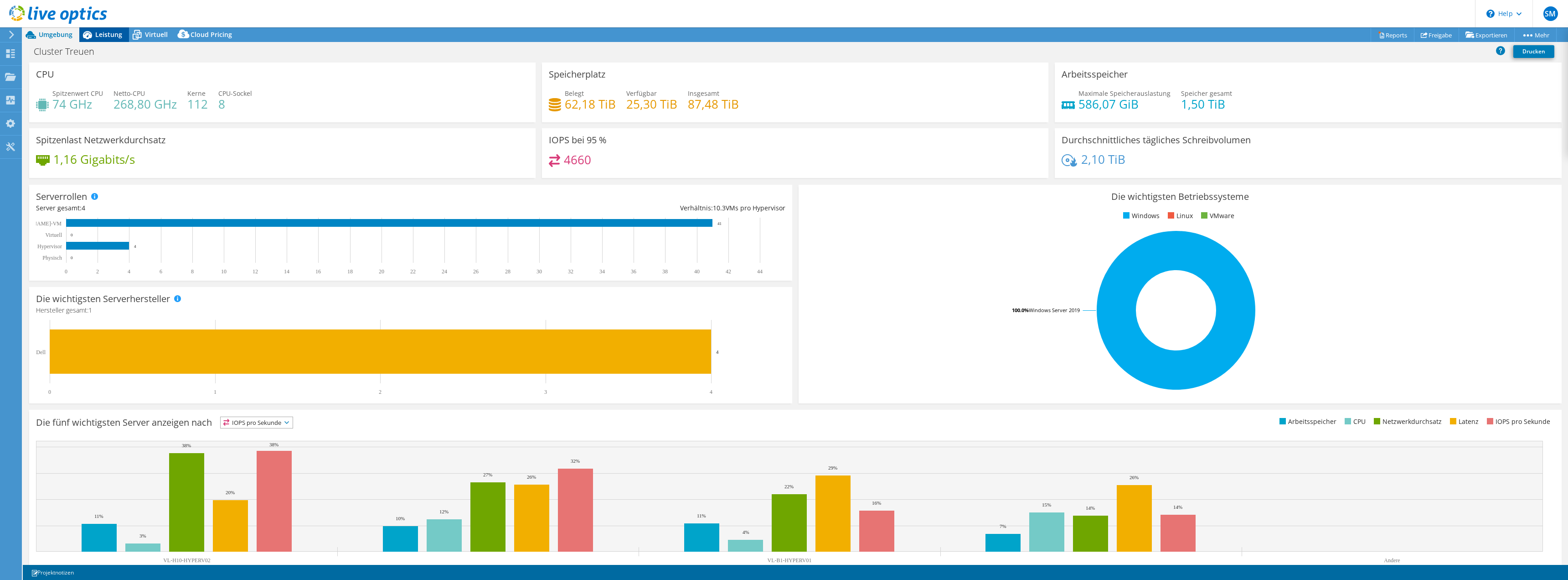
click at [101, 35] on span "Leistung" at bounding box center [109, 34] width 27 height 9
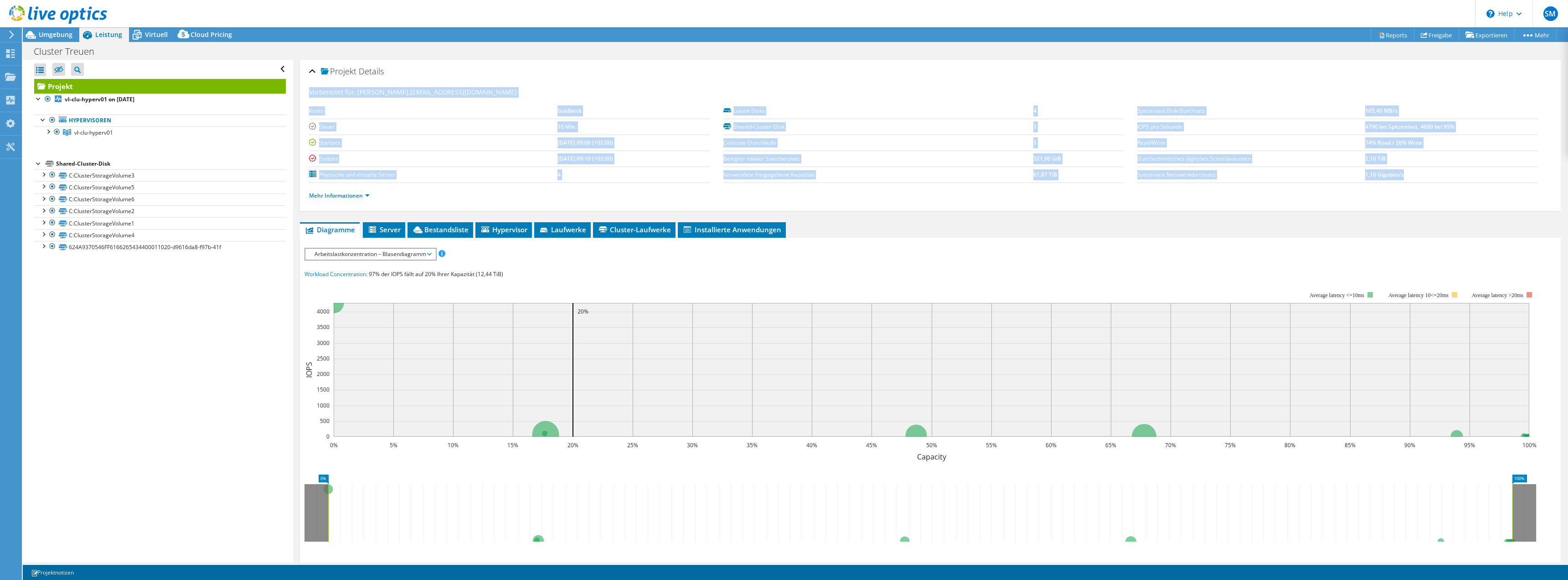
drag, startPoint x: 1408, startPoint y: 173, endPoint x: 1164, endPoint y: 63, distance: 267.6
click at [1164, 63] on div "Projekt Details Vorbereitet für: Sascha Meinel, meinel.sascha@goldbeck.de Konto…" at bounding box center [930, 135] width 1261 height 151
click at [1451, 165] on td "2,10 TiB" at bounding box center [1451, 158] width 172 height 16
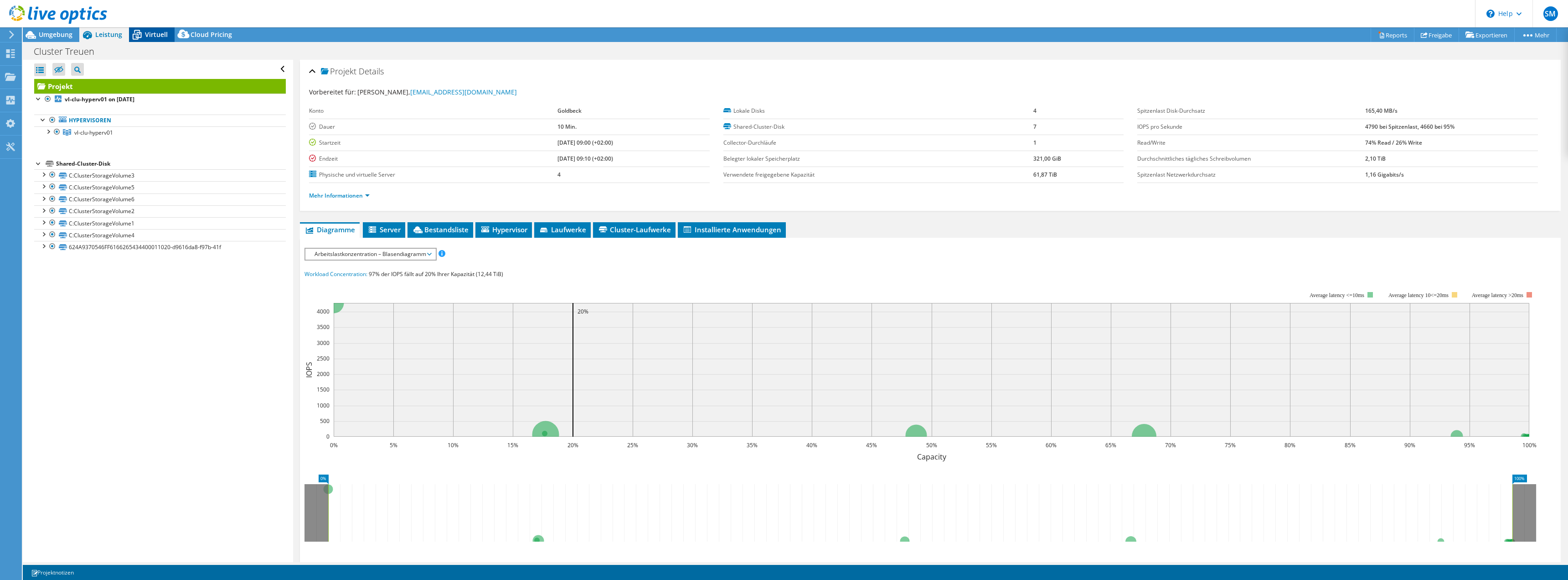
click at [139, 35] on icon at bounding box center [137, 34] width 16 height 16
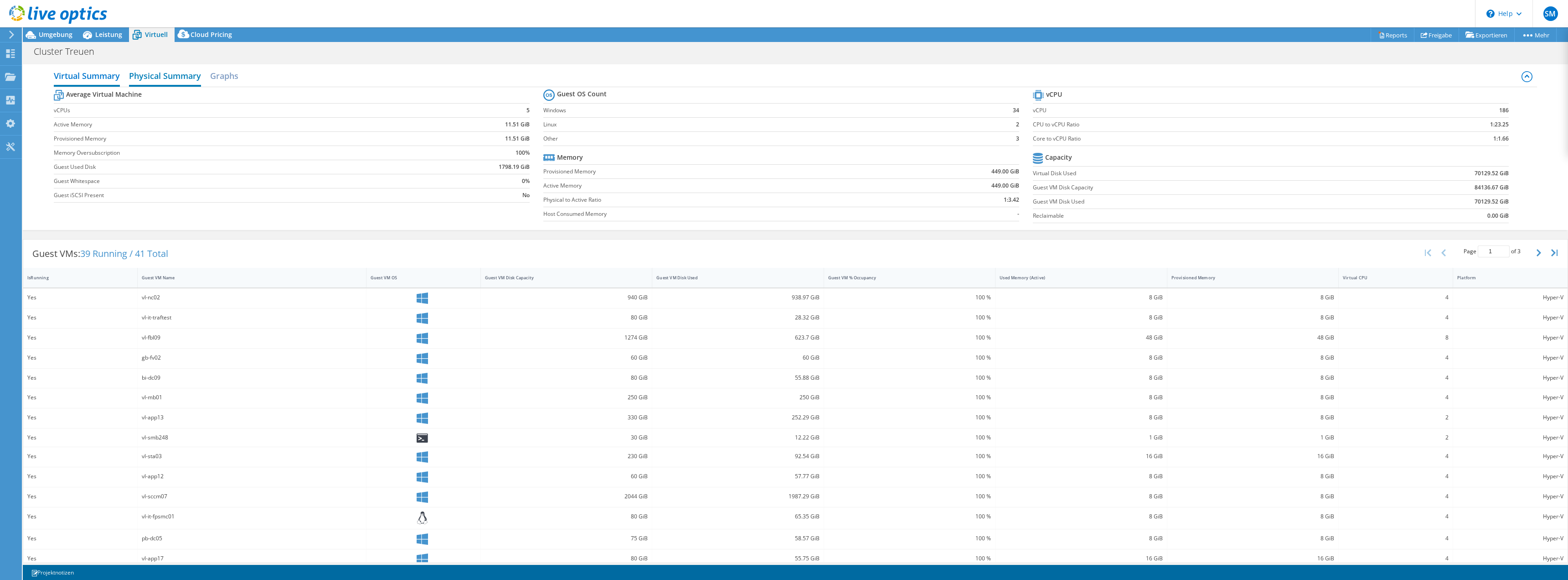
click at [169, 76] on h2 "Physical Summary" at bounding box center [165, 77] width 72 height 20
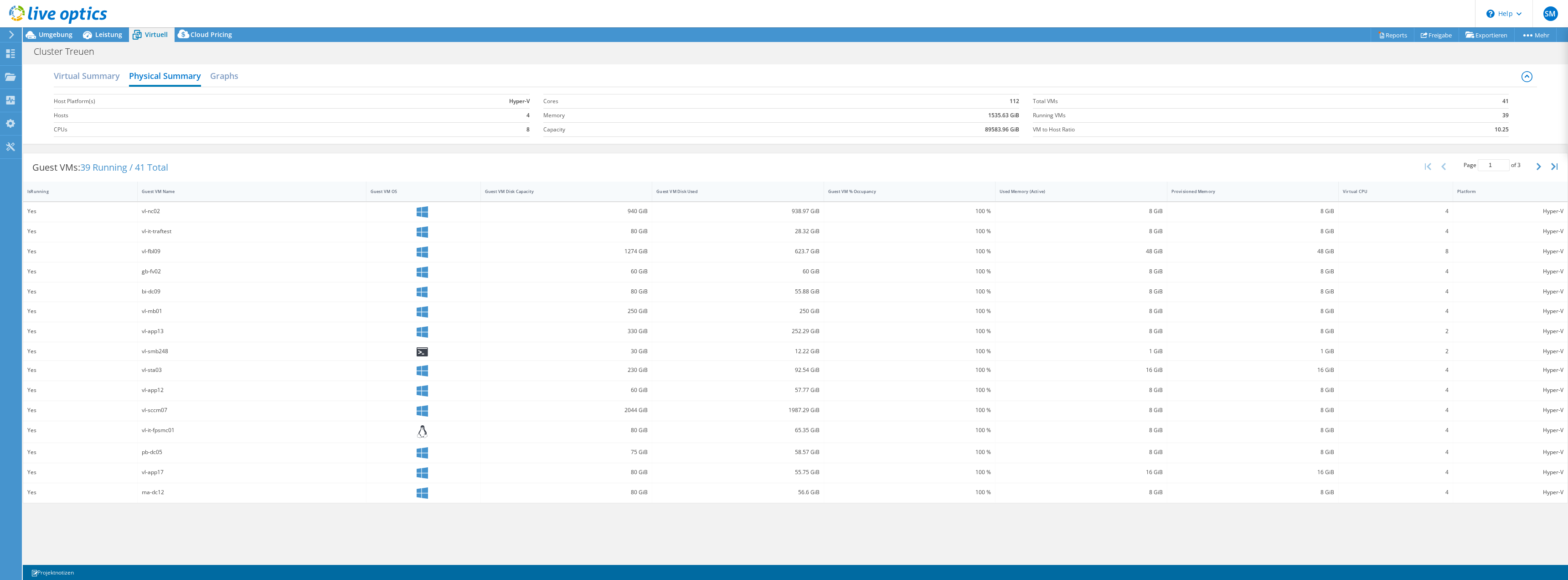
drag, startPoint x: 438, startPoint y: 351, endPoint x: 386, endPoint y: 352, distance: 52.0
click at [386, 352] on div at bounding box center [423, 351] width 106 height 10
drag, startPoint x: 139, startPoint y: 352, endPoint x: 190, endPoint y: 350, distance: 51.0
click at [190, 350] on div "vl-smb248" at bounding box center [252, 350] width 229 height 18
click at [189, 350] on div "vl-smb248" at bounding box center [251, 351] width 220 height 10
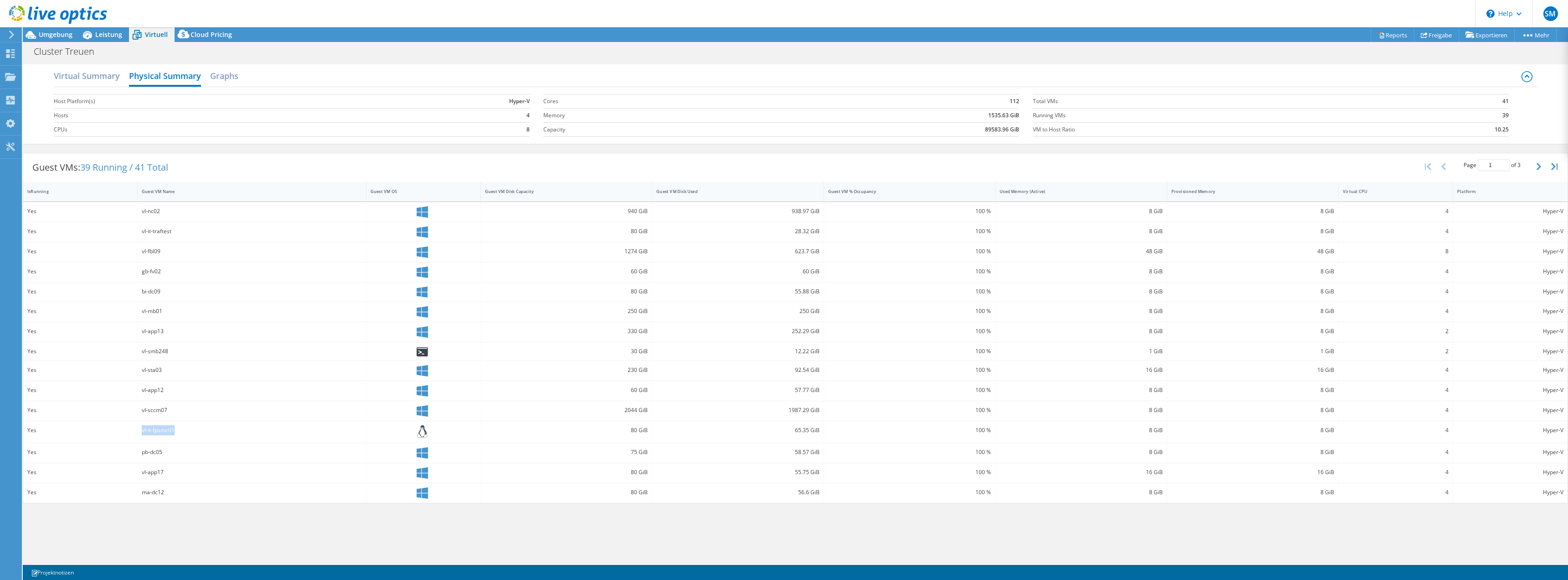
drag, startPoint x: 154, startPoint y: 432, endPoint x: 94, endPoint y: 425, distance: 60.4
click at [92, 425] on div "Yes vl-it-fpsmc01 80 GiB 65.35 GiB 100 % 8 GiB 8 GiB 4 Hyper-V" at bounding box center [796, 431] width 1545 height 21
click at [329, 266] on div "gb-fv02" at bounding box center [252, 272] width 229 height 20
click at [236, 79] on h2 "Graphs" at bounding box center [224, 77] width 28 height 20
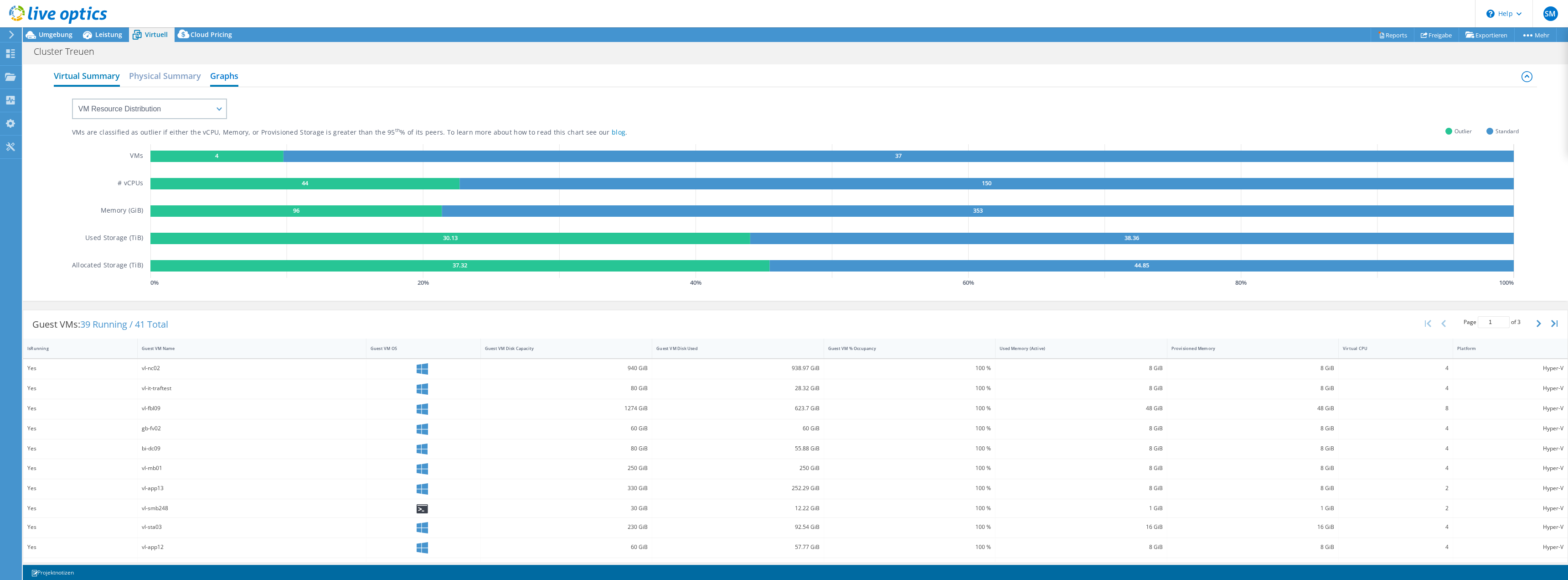
click at [73, 75] on h2 "Virtual Summary" at bounding box center [87, 77] width 66 height 20
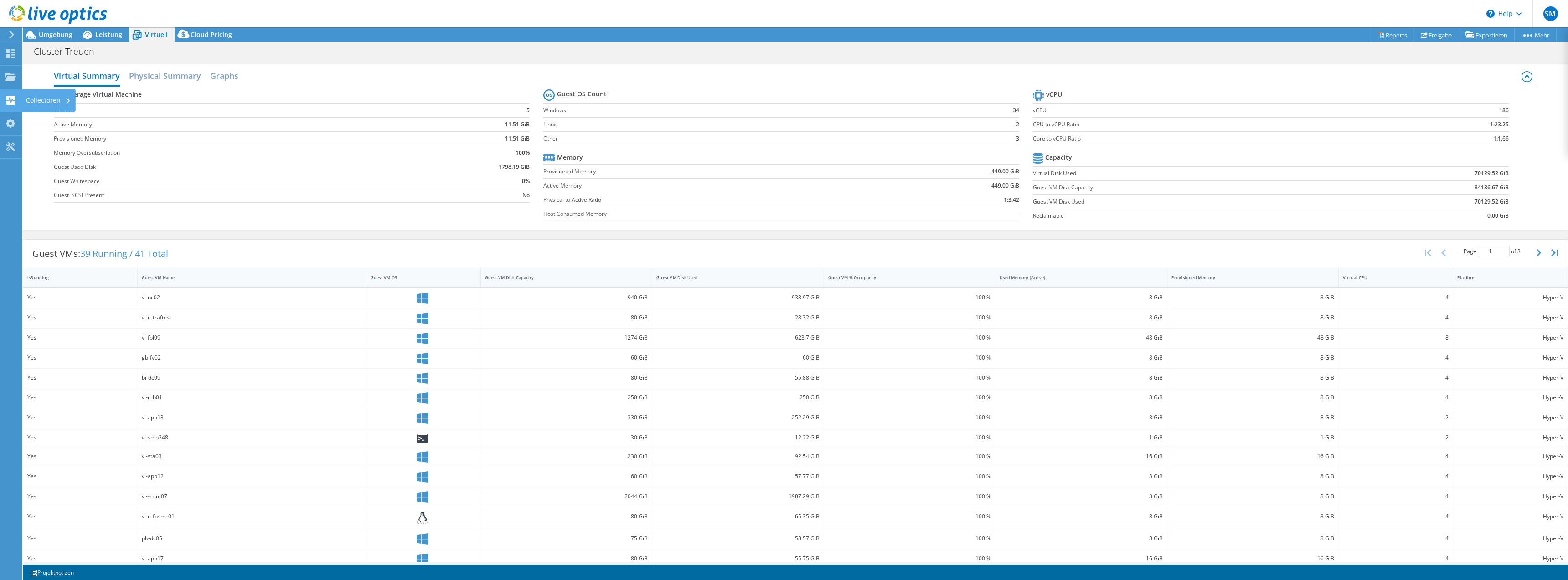
click at [50, 100] on div "Collectoren" at bounding box center [48, 100] width 54 height 23
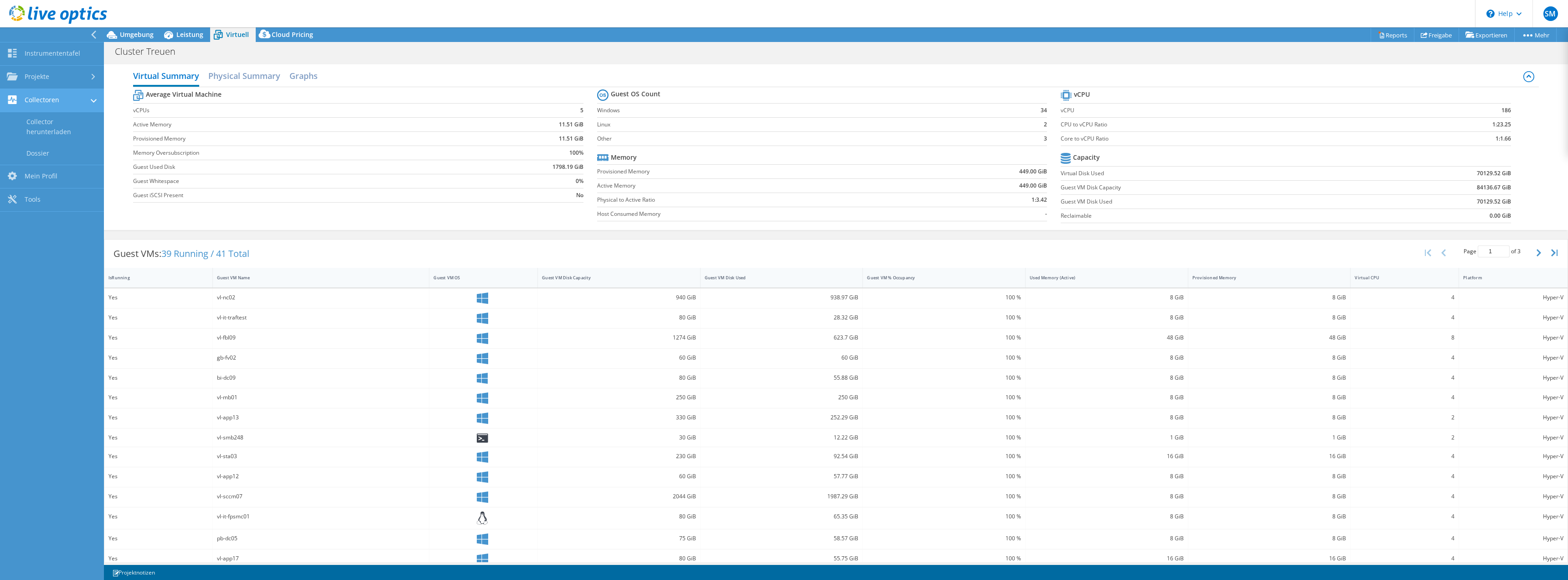
click at [92, 100] on icon at bounding box center [94, 100] width 6 height 4
click at [76, 82] on link "Projekte" at bounding box center [52, 78] width 104 height 24
click at [72, 78] on link "Projekte" at bounding box center [52, 78] width 104 height 24
click at [36, 118] on link "Mein Profil" at bounding box center [52, 124] width 104 height 24
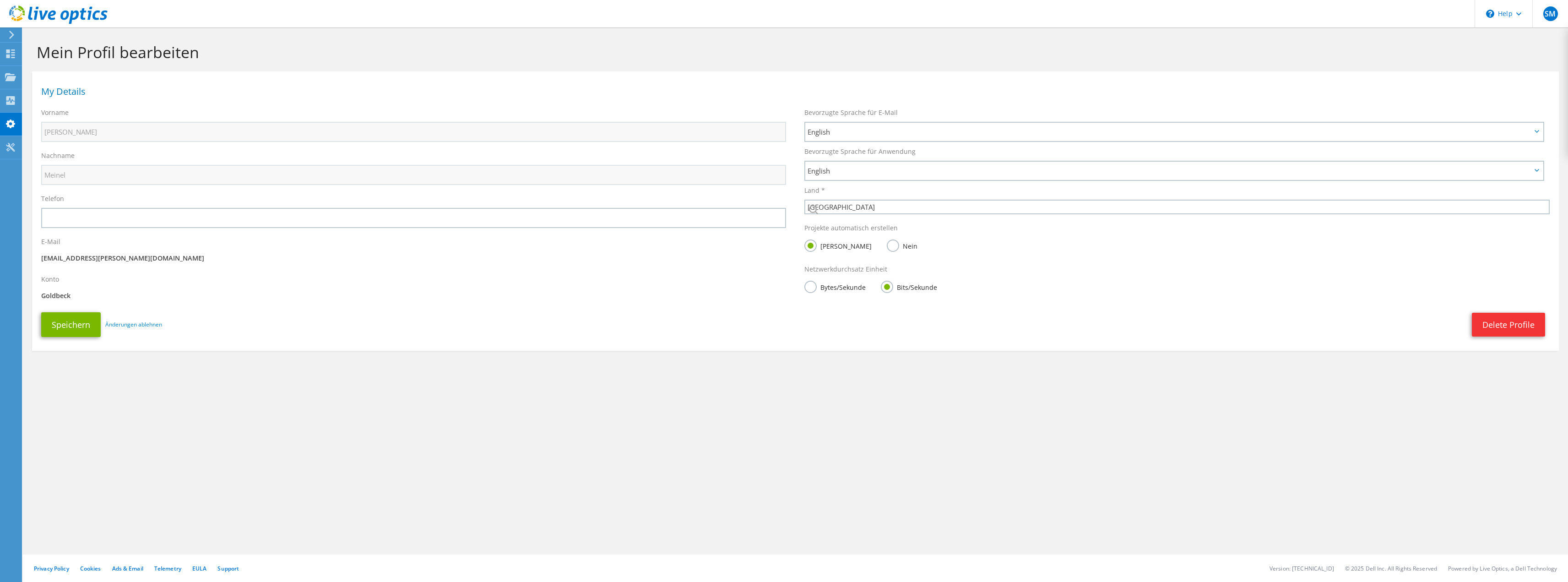
select select "56"
click at [867, 172] on span "English" at bounding box center [1170, 171] width 724 height 11
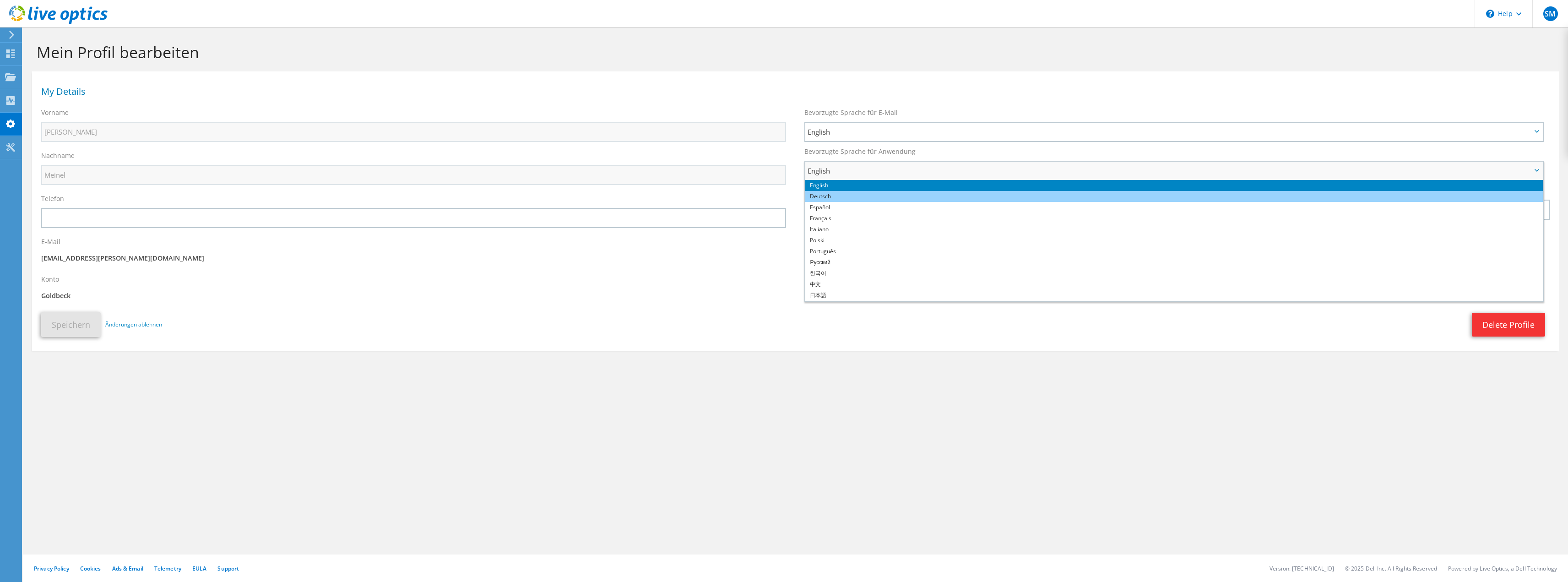
click at [835, 195] on li "Deutsch" at bounding box center [1175, 197] width 738 height 11
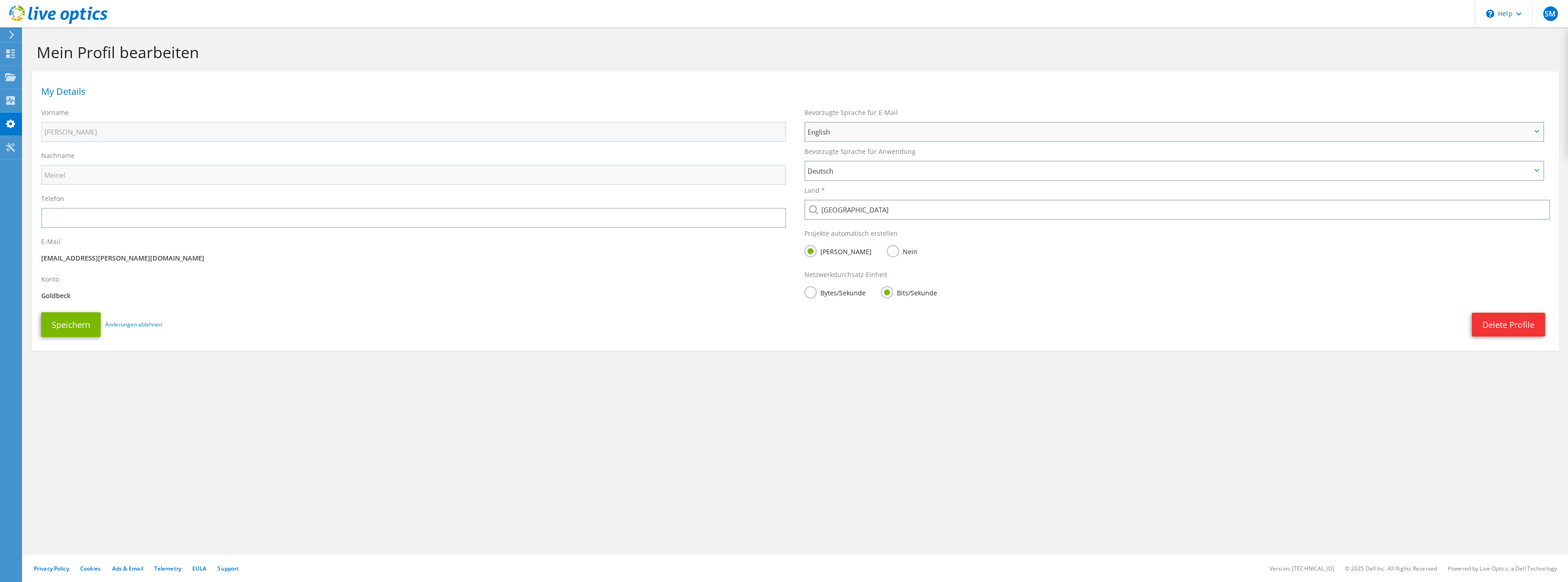
click at [846, 134] on span "English" at bounding box center [1170, 132] width 724 height 11
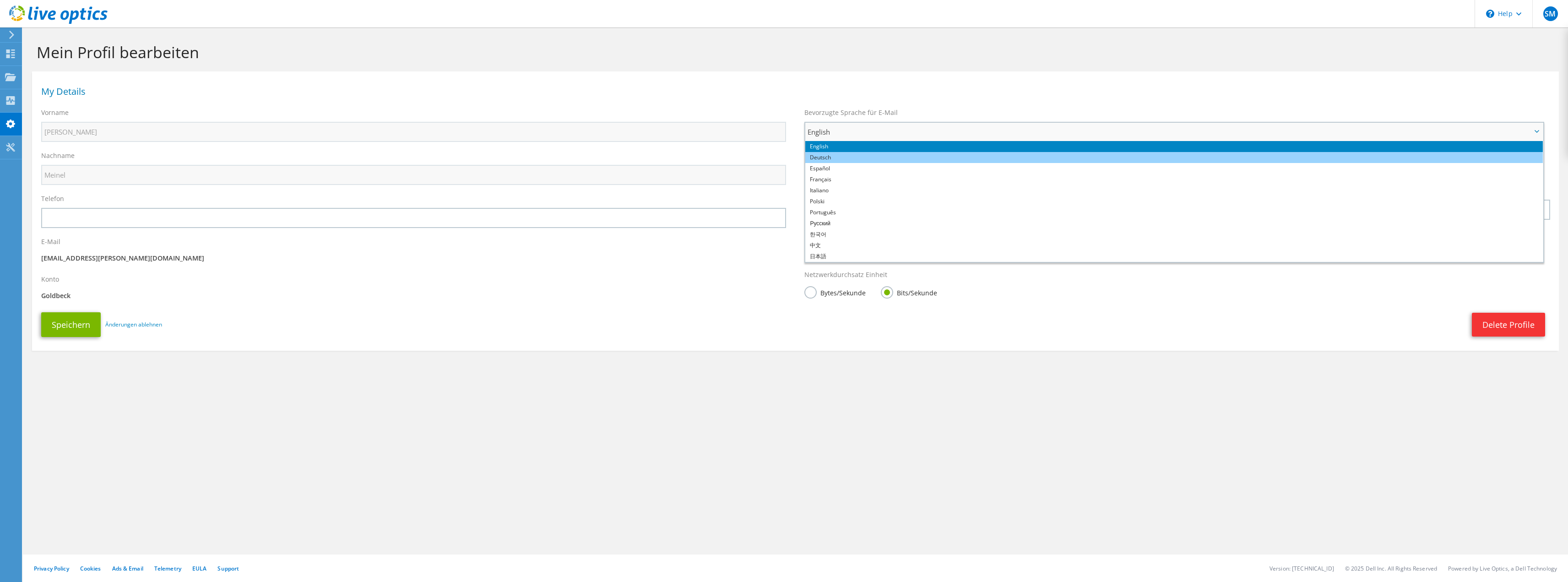
click at [832, 158] on li "Deutsch" at bounding box center [1175, 157] width 738 height 11
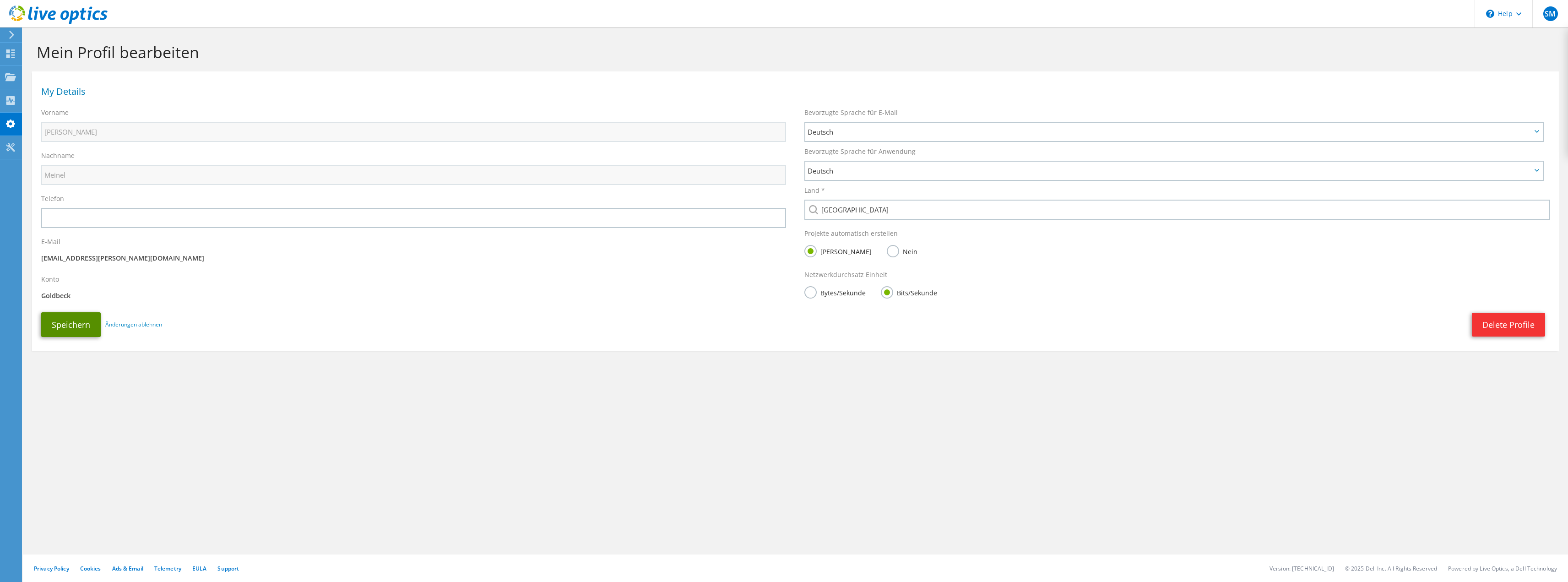
click at [65, 325] on button "Speichern" at bounding box center [71, 324] width 60 height 24
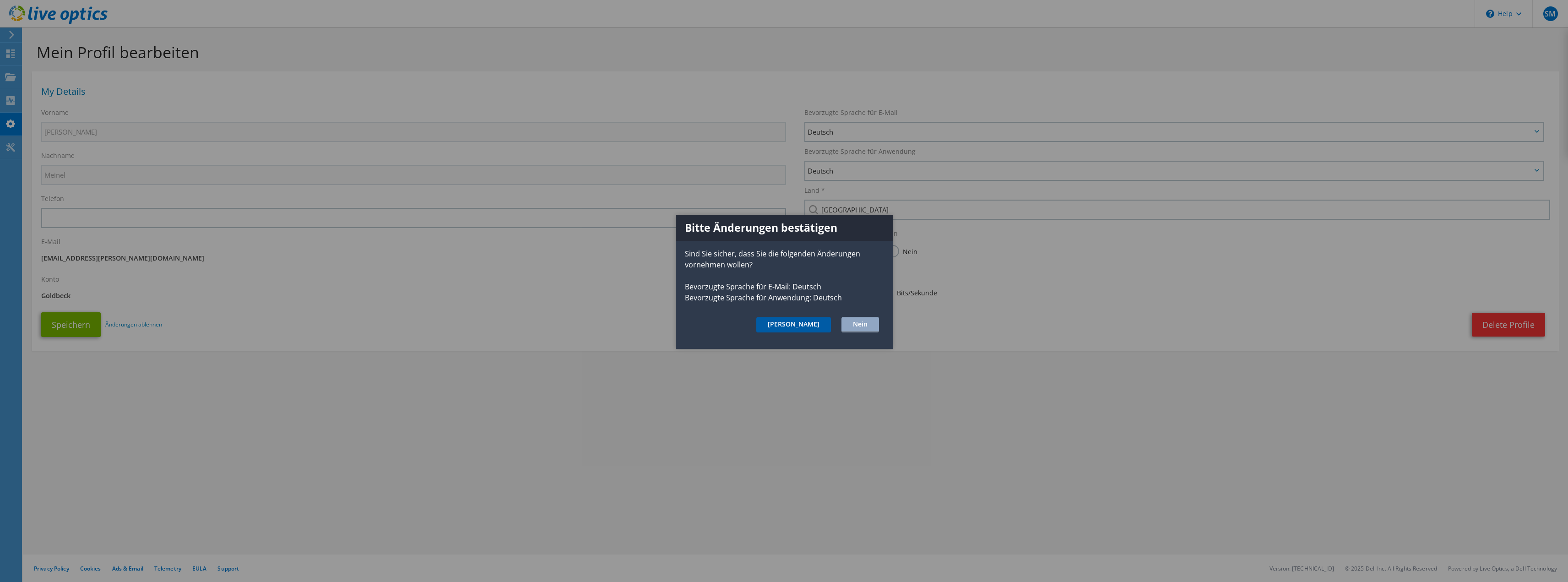
click at [817, 325] on button "[PERSON_NAME]" at bounding box center [793, 325] width 75 height 16
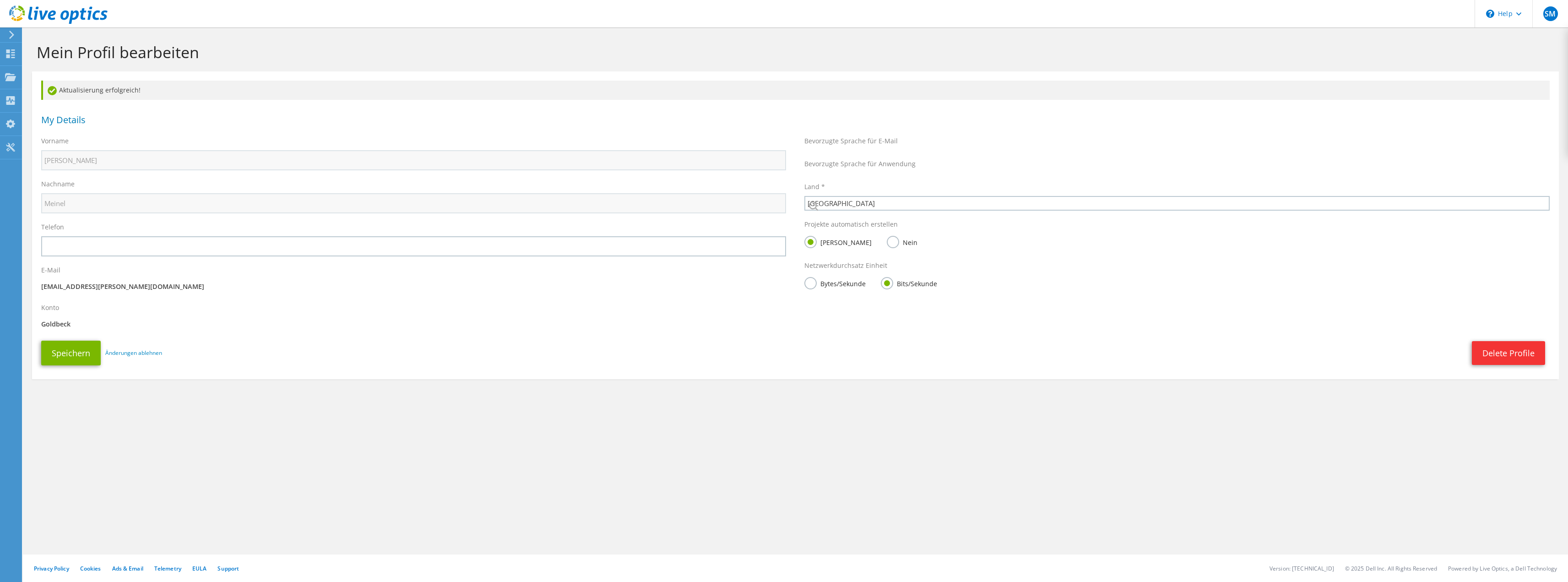
select select "56"
click at [9, 54] on icon at bounding box center [10, 53] width 11 height 9
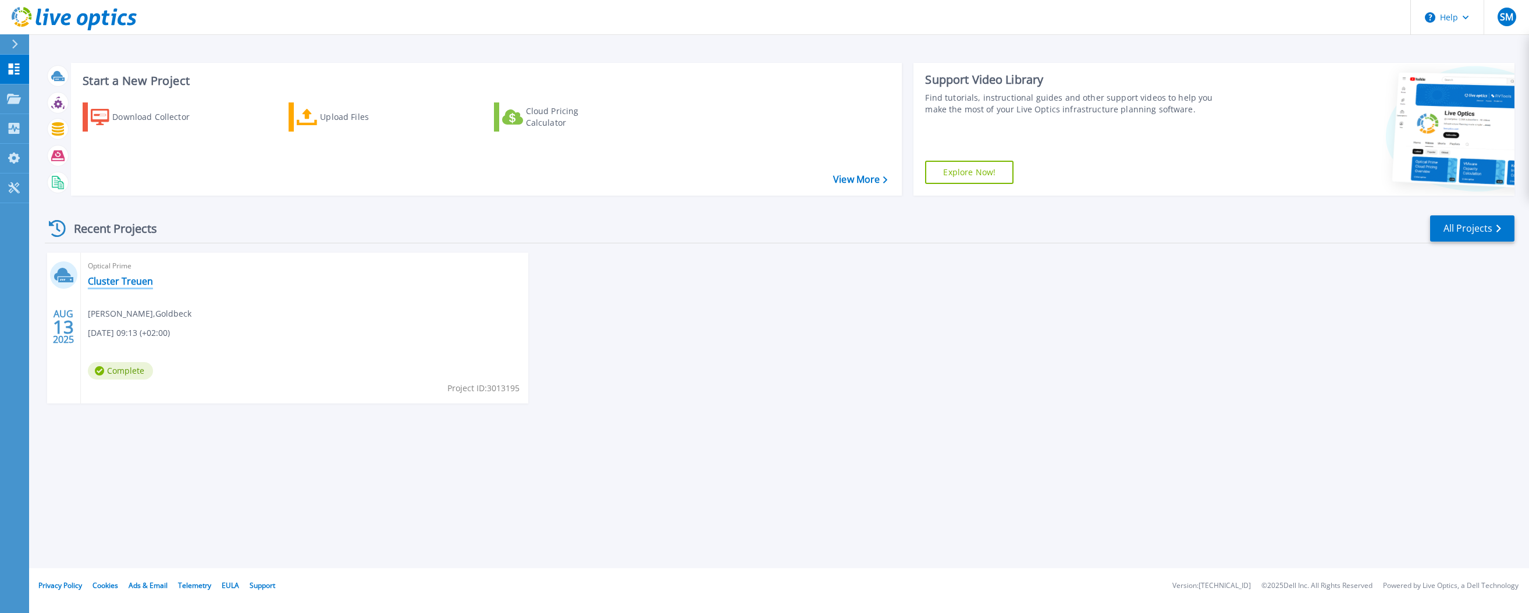
click at [108, 281] on link "Cluster Treuen" at bounding box center [120, 281] width 65 height 12
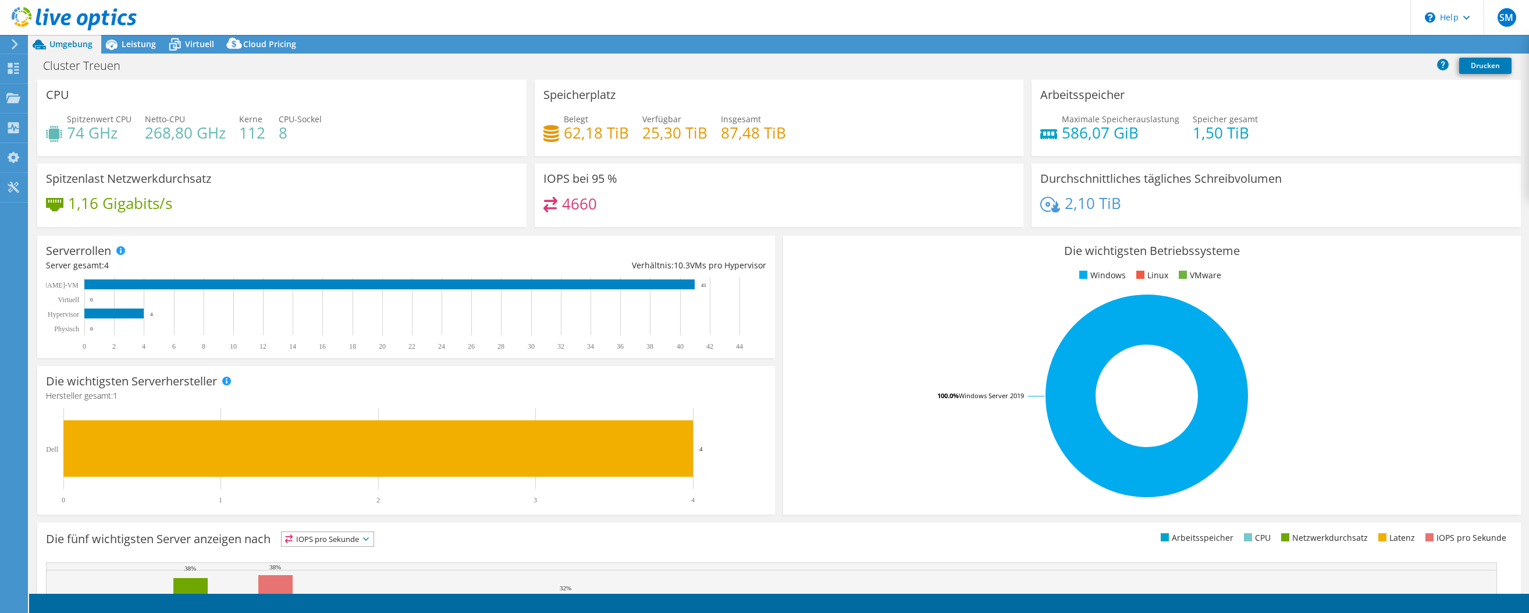
select select "EUFrankfurt"
select select "EUR"
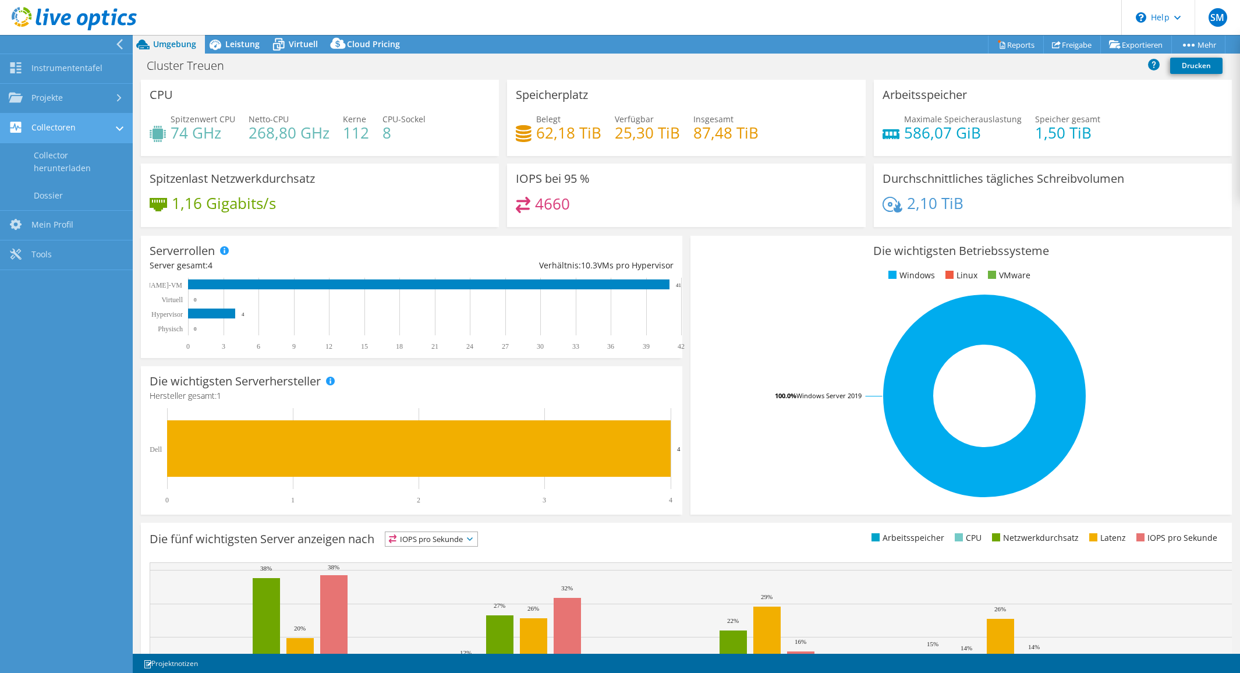
click at [73, 126] on link "Collectoren" at bounding box center [66, 128] width 133 height 30
click at [49, 190] on link "Tools" at bounding box center [66, 188] width 133 height 30
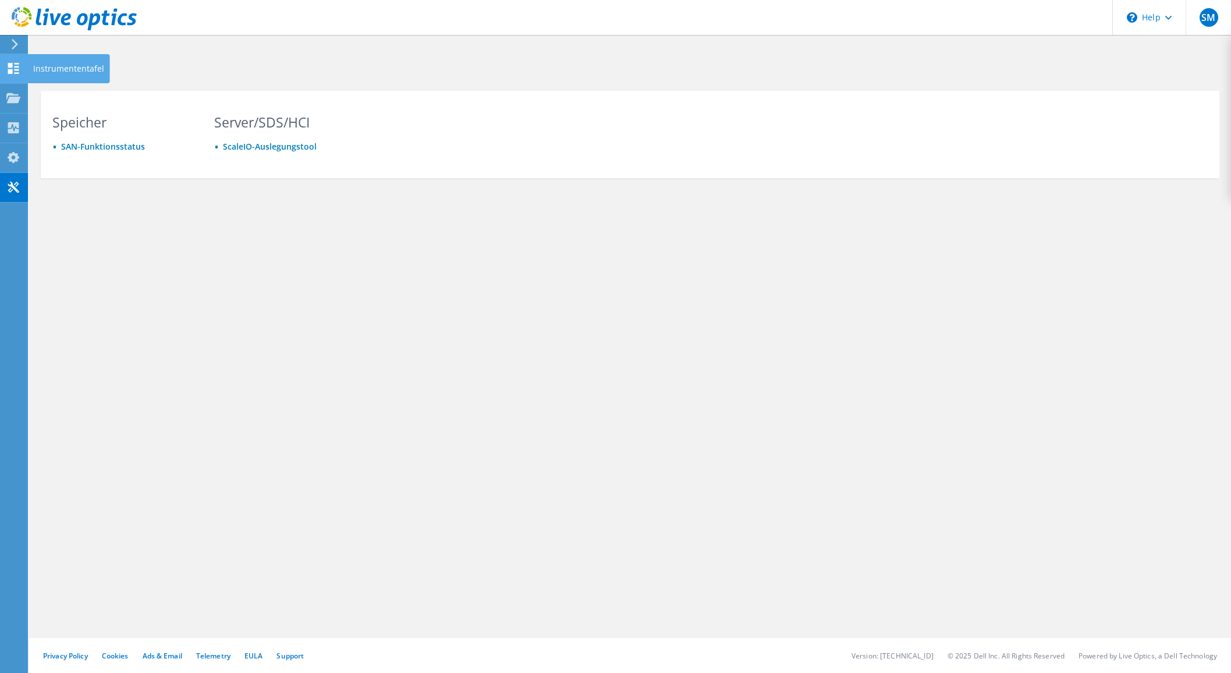
click at [70, 65] on div "Instrumententafel" at bounding box center [68, 68] width 83 height 29
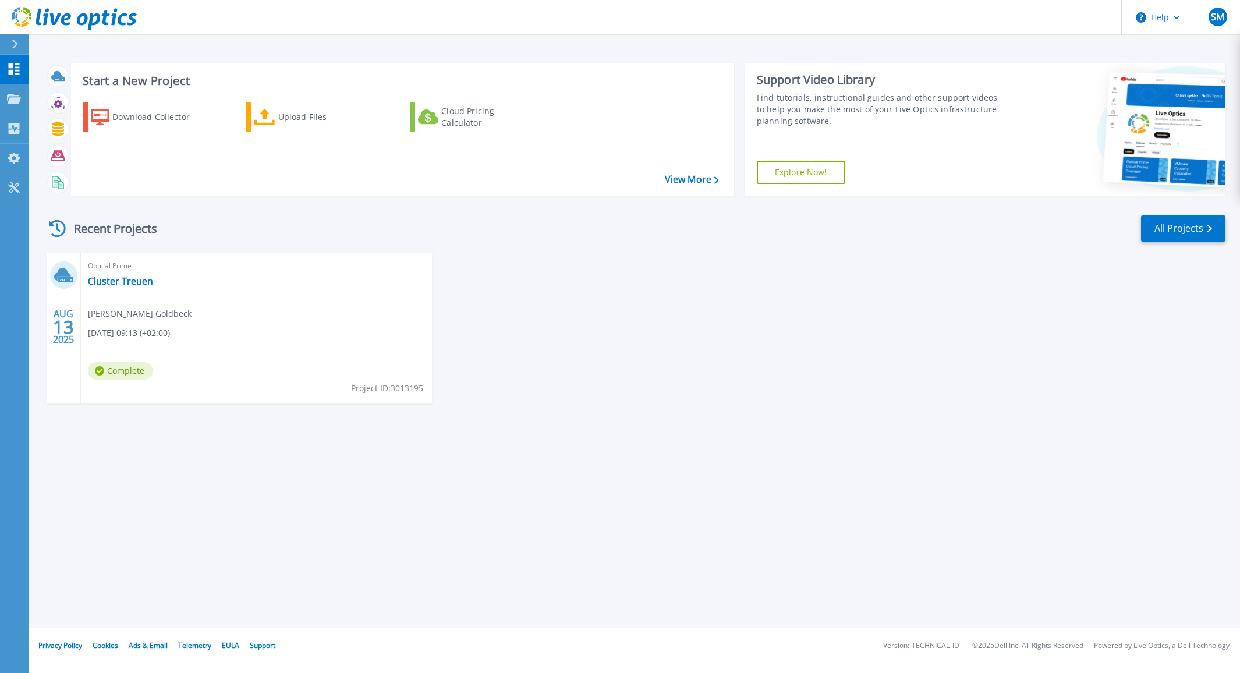
click at [918, 363] on div "[DATE] Optical Prime Cluster Treuen [PERSON_NAME] , [PERSON_NAME] [DATE] 09:13 …" at bounding box center [630, 340] width 1190 height 174
drag, startPoint x: 599, startPoint y: 336, endPoint x: 701, endPoint y: 228, distance: 148.6
click at [599, 336] on div "[DATE] Optical Prime Cluster Treuen [PERSON_NAME] , [PERSON_NAME] [DATE] 09:13 …" at bounding box center [630, 340] width 1190 height 174
